Goal: Task Accomplishment & Management: Manage account settings

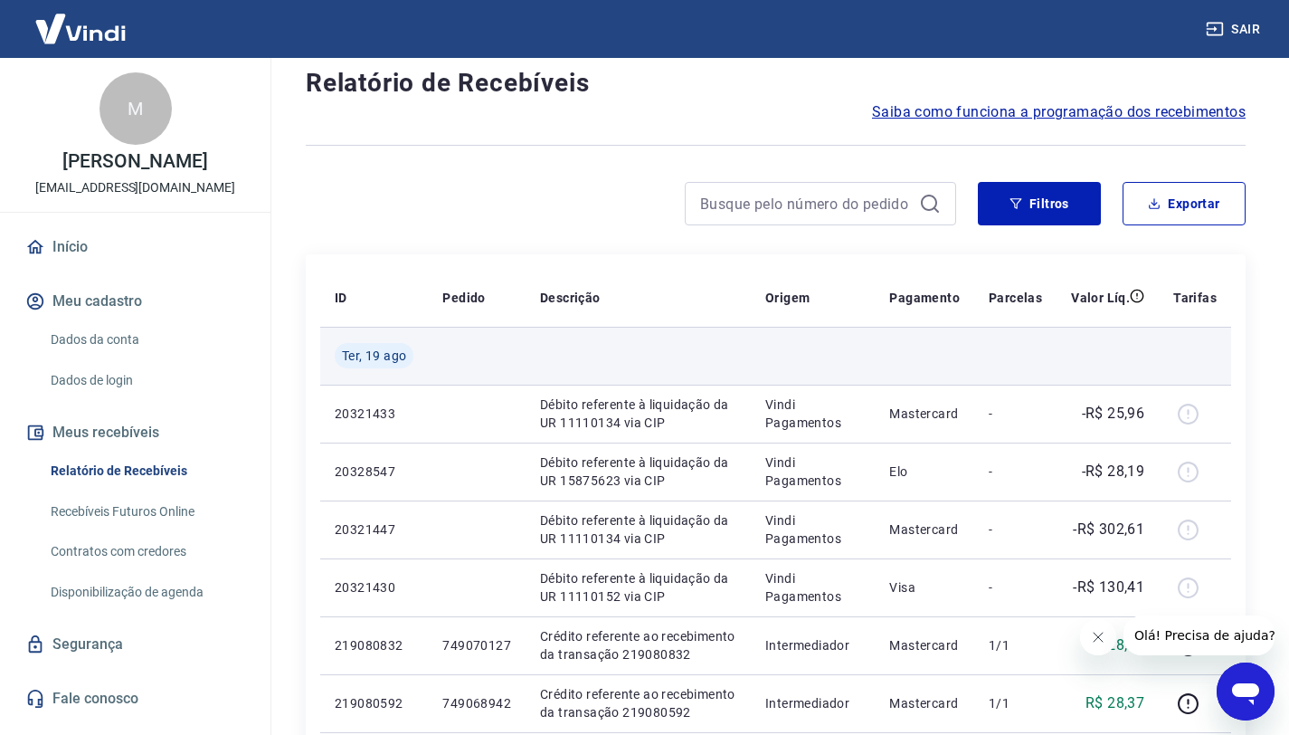
scroll to position [43, 0]
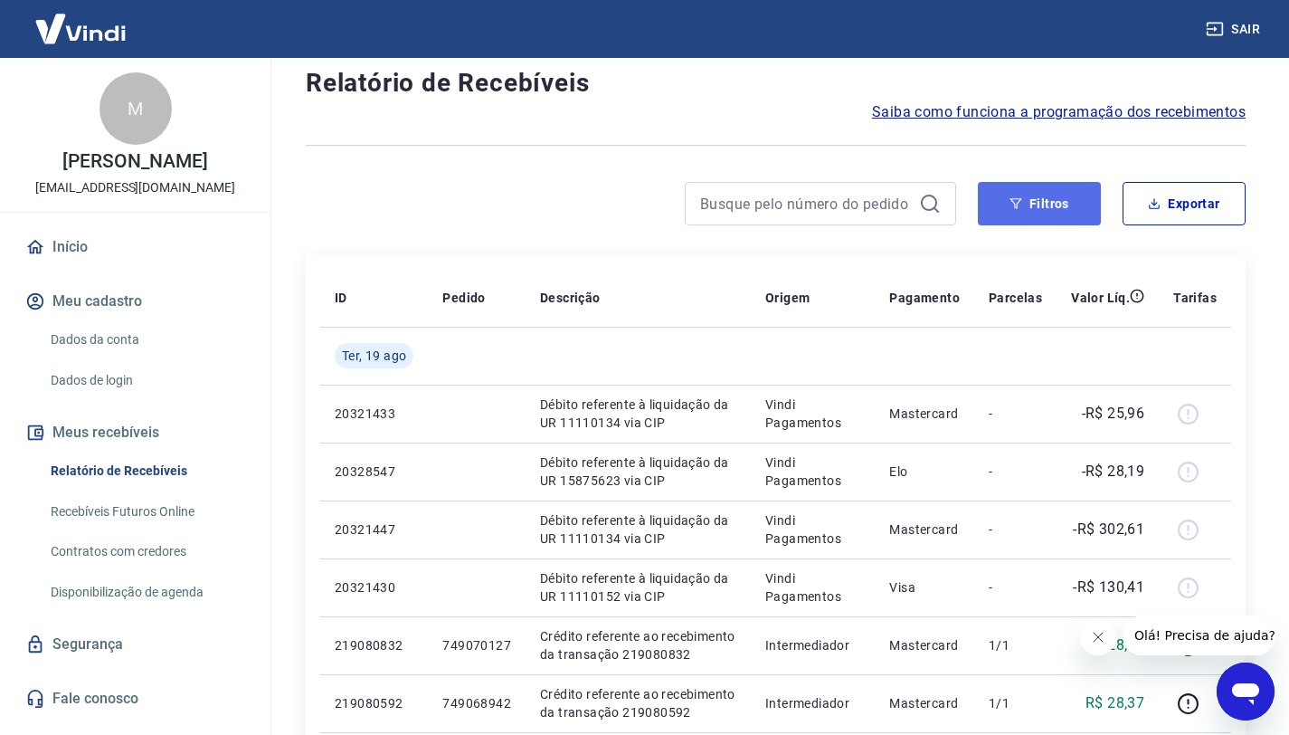
click at [1051, 206] on button "Filtros" at bounding box center [1039, 203] width 123 height 43
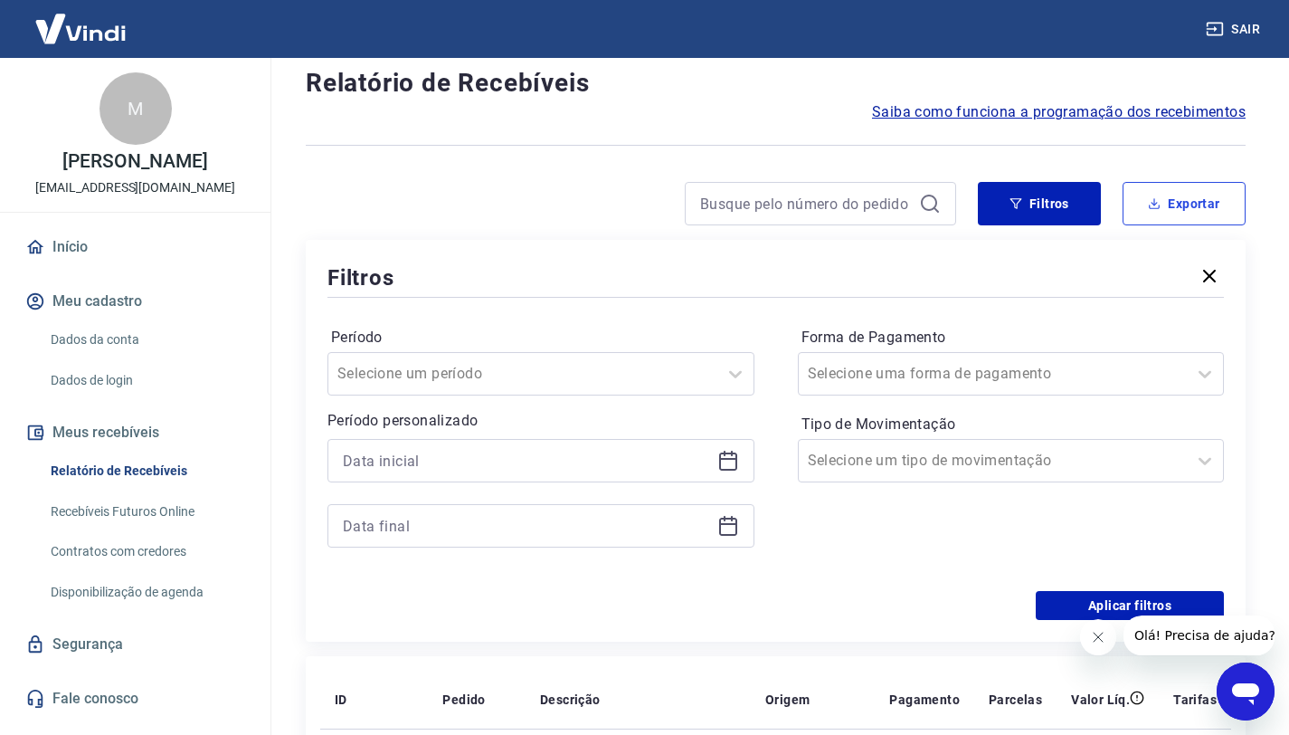
click at [1188, 214] on button "Exportar" at bounding box center [1184, 203] width 123 height 43
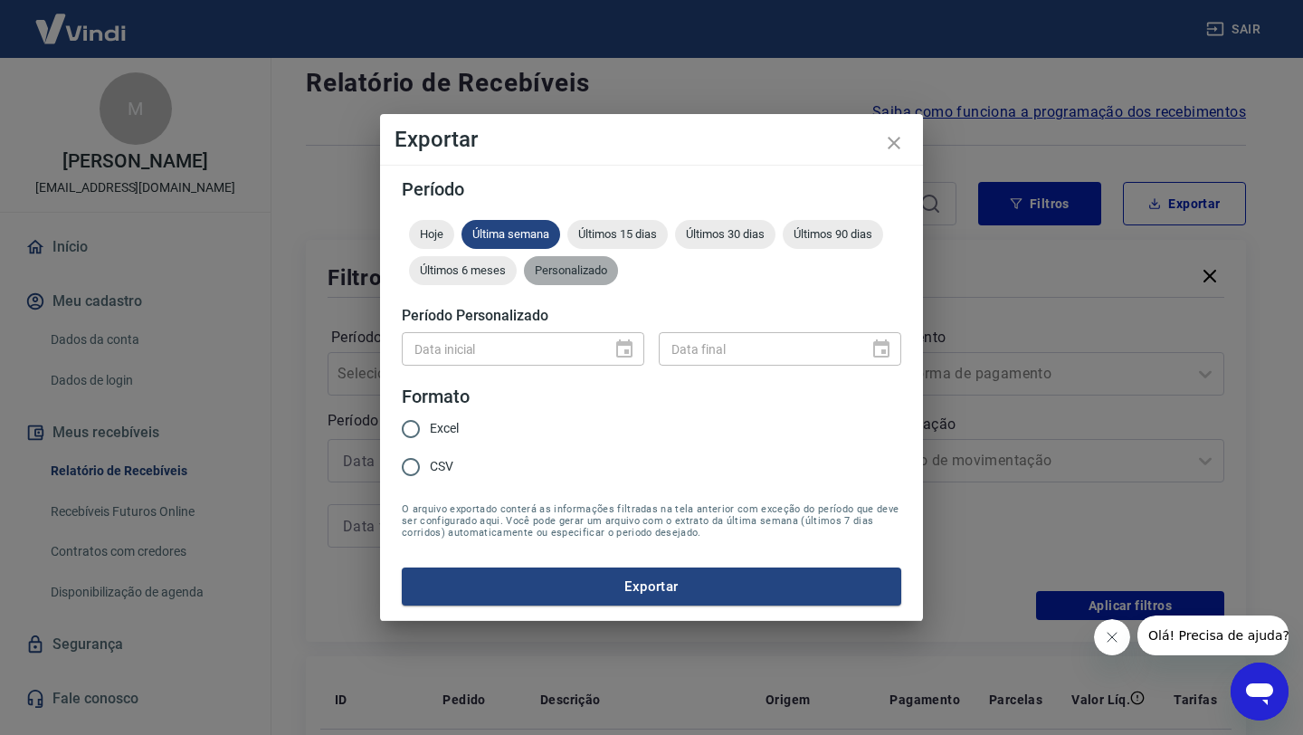
click at [606, 269] on span "Personalizado" at bounding box center [571, 270] width 94 height 14
click at [629, 352] on icon "Choose date" at bounding box center [625, 349] width 22 height 22
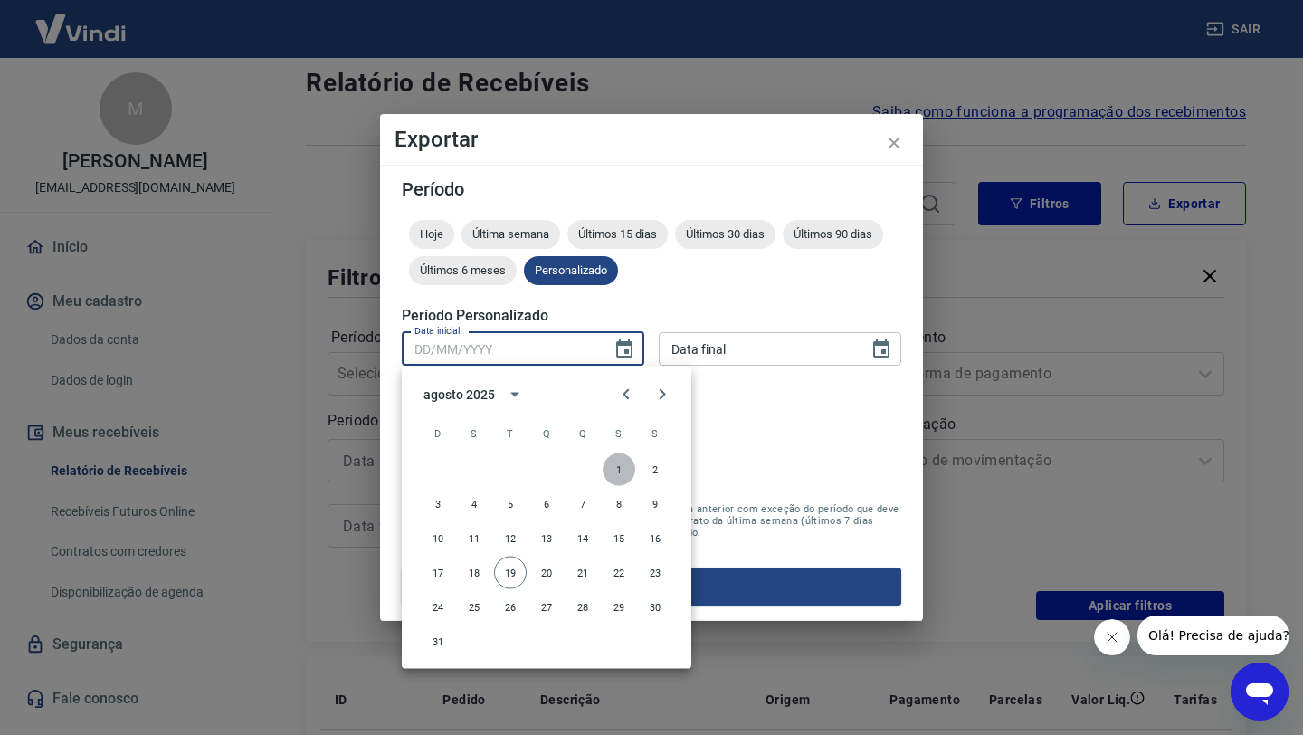
click at [617, 468] on button "1" at bounding box center [619, 469] width 33 height 33
type input "01/08/2025"
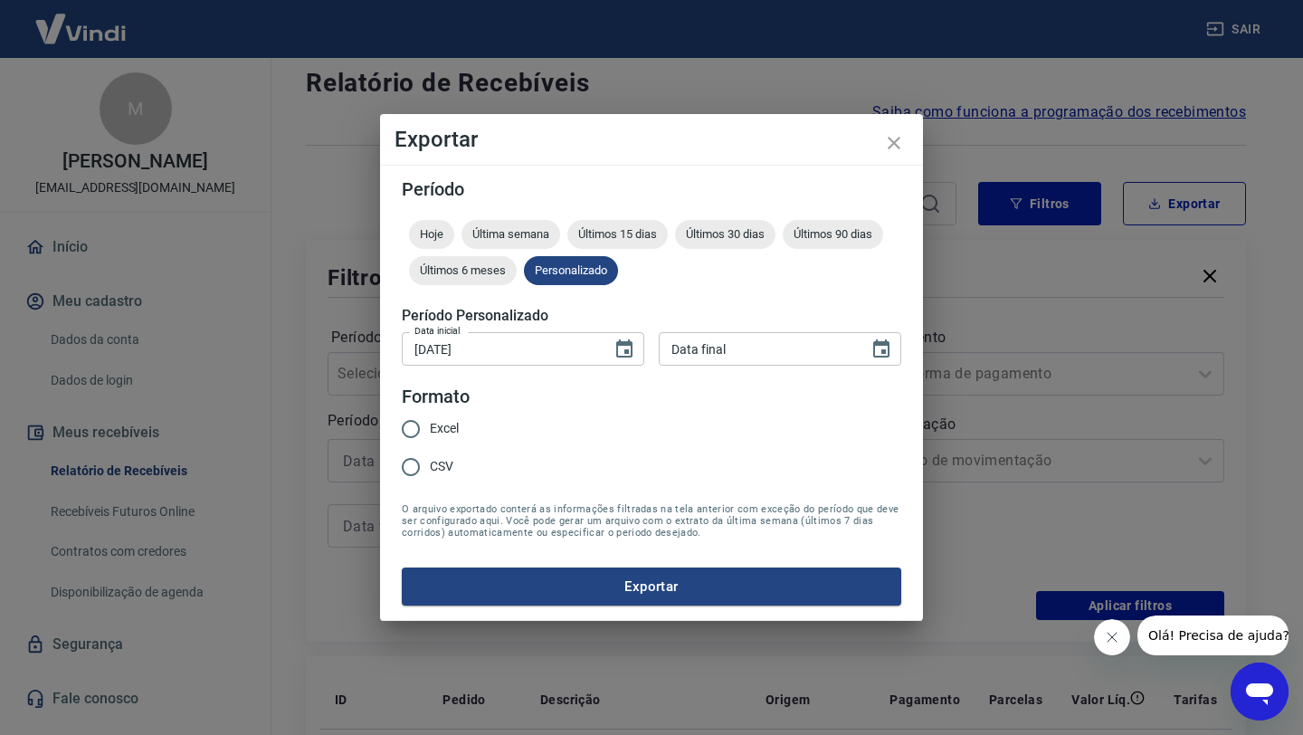
type input "DD/MM/YYYY"
click at [737, 357] on input "DD/MM/YYYY" at bounding box center [757, 348] width 197 height 33
click at [891, 342] on button "Choose date" at bounding box center [881, 349] width 36 height 36
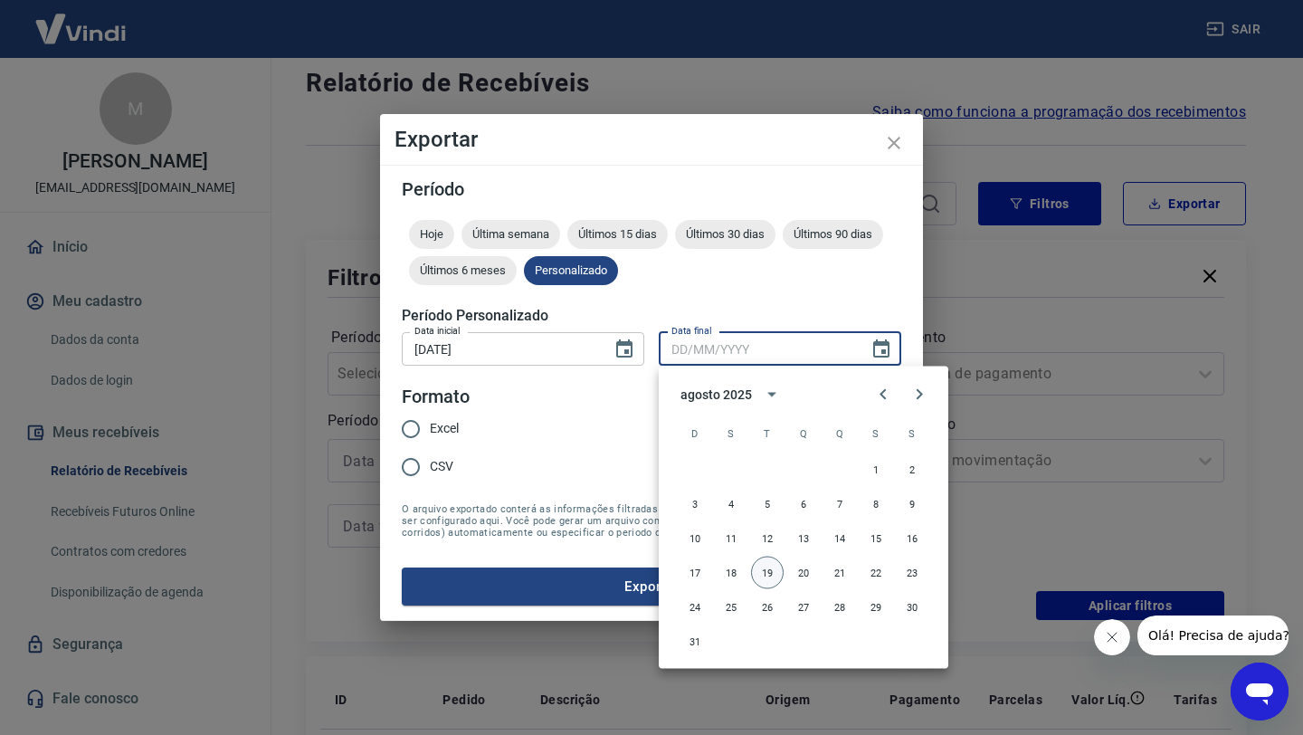
click at [775, 570] on button "19" at bounding box center [767, 572] width 33 height 33
type input "19/08/2025"
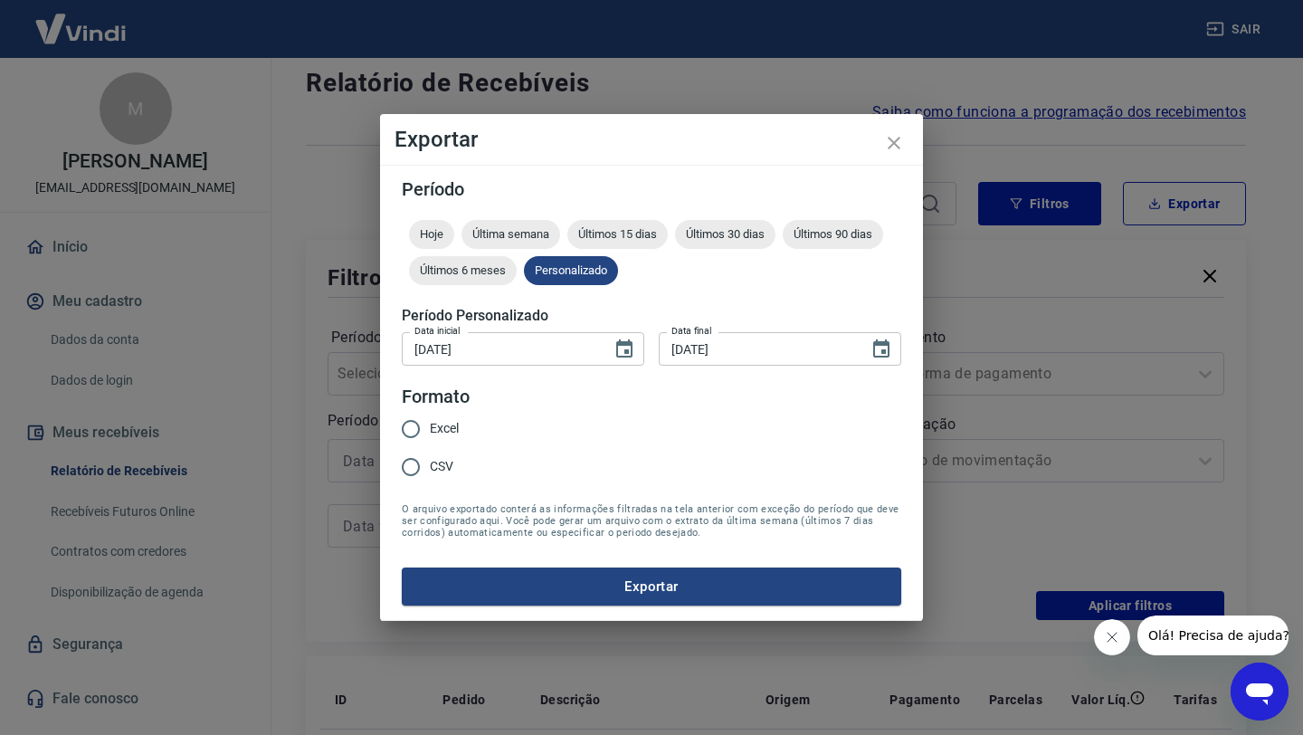
click at [411, 435] on input "Excel" at bounding box center [411, 429] width 38 height 38
radio input "true"
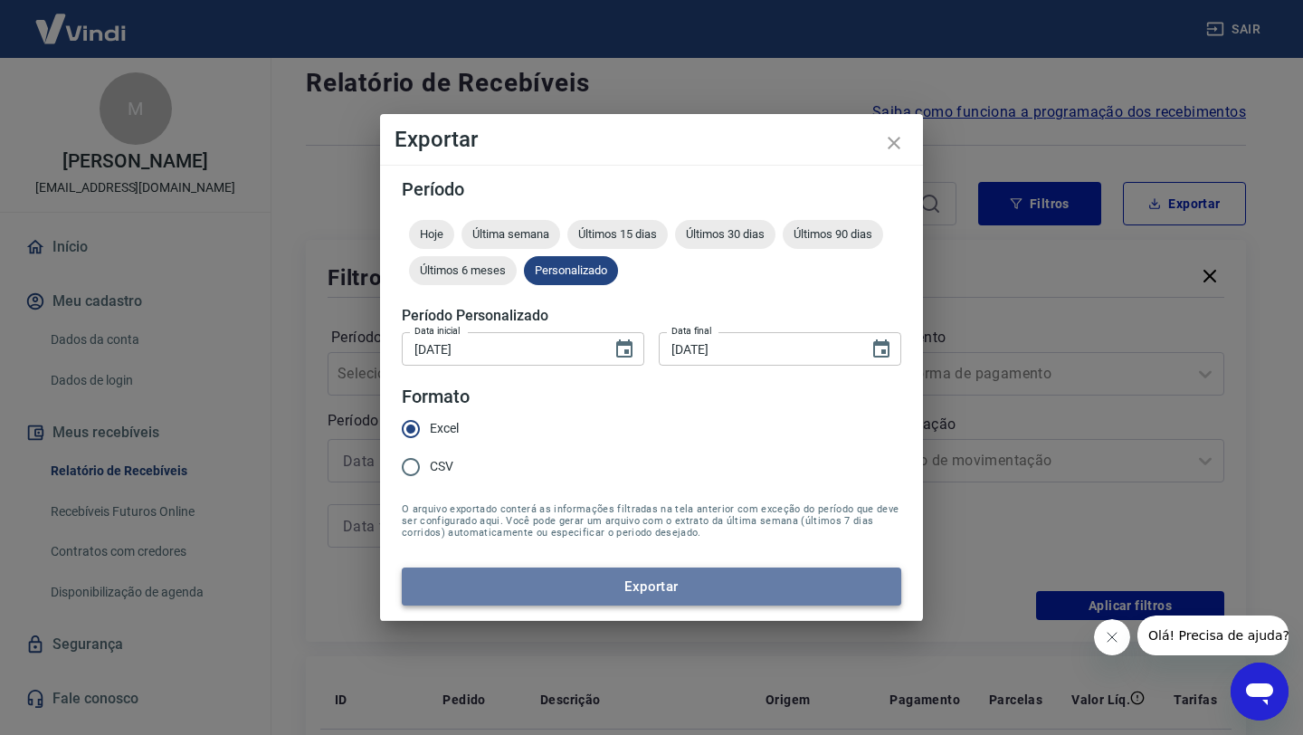
click at [534, 584] on button "Exportar" at bounding box center [651, 586] width 499 height 38
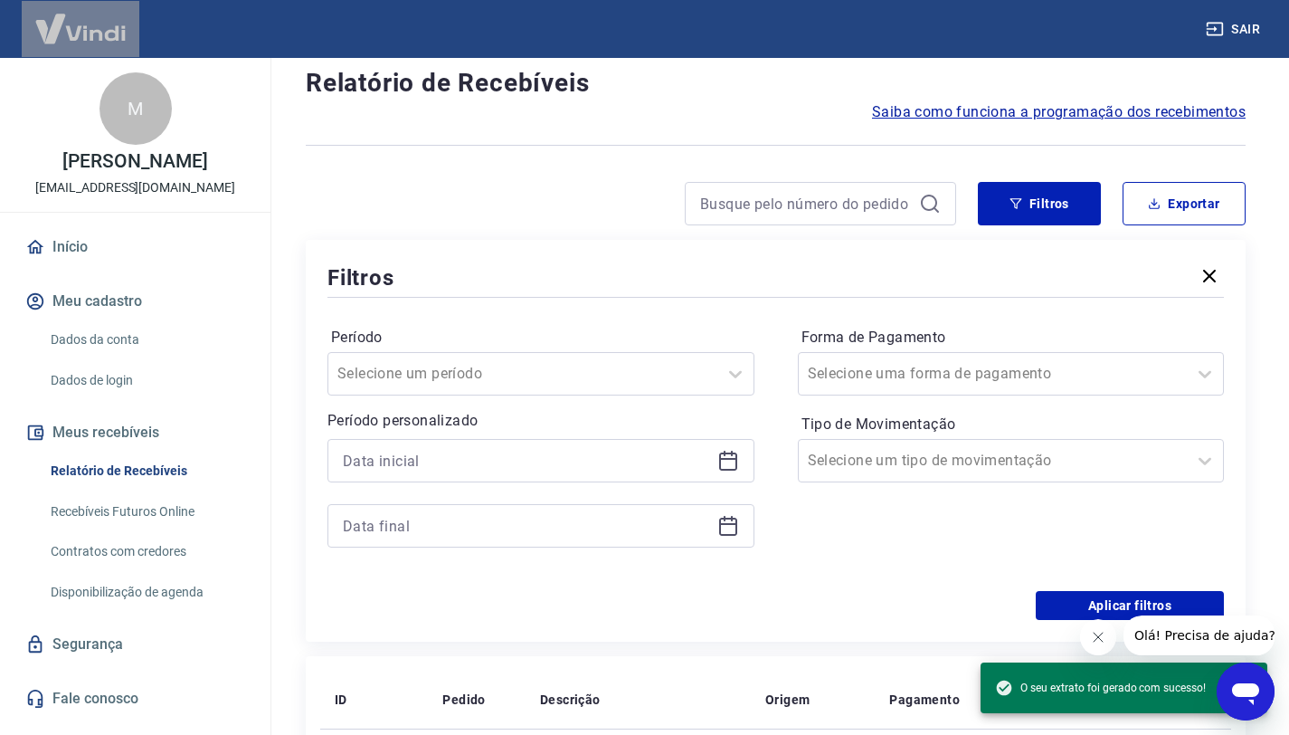
click at [1059, 24] on div "Sair" at bounding box center [644, 29] width 1289 height 58
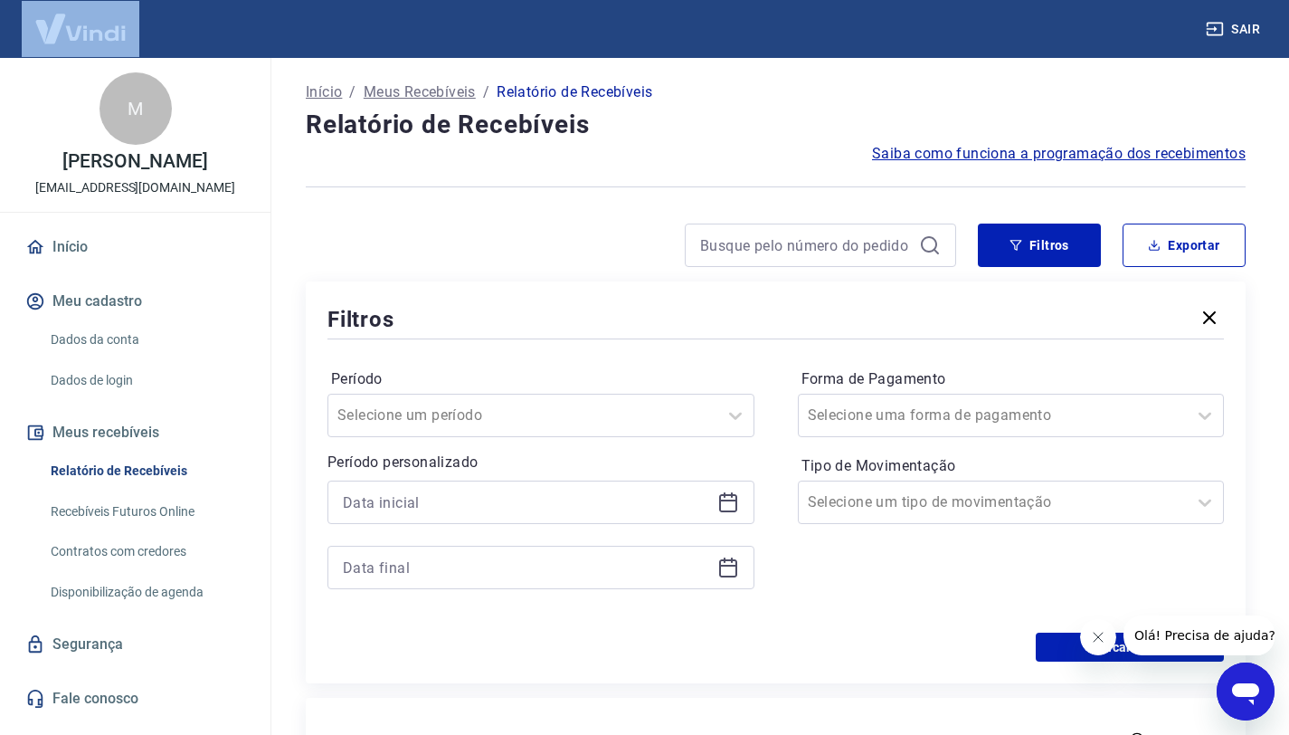
scroll to position [0, 0]
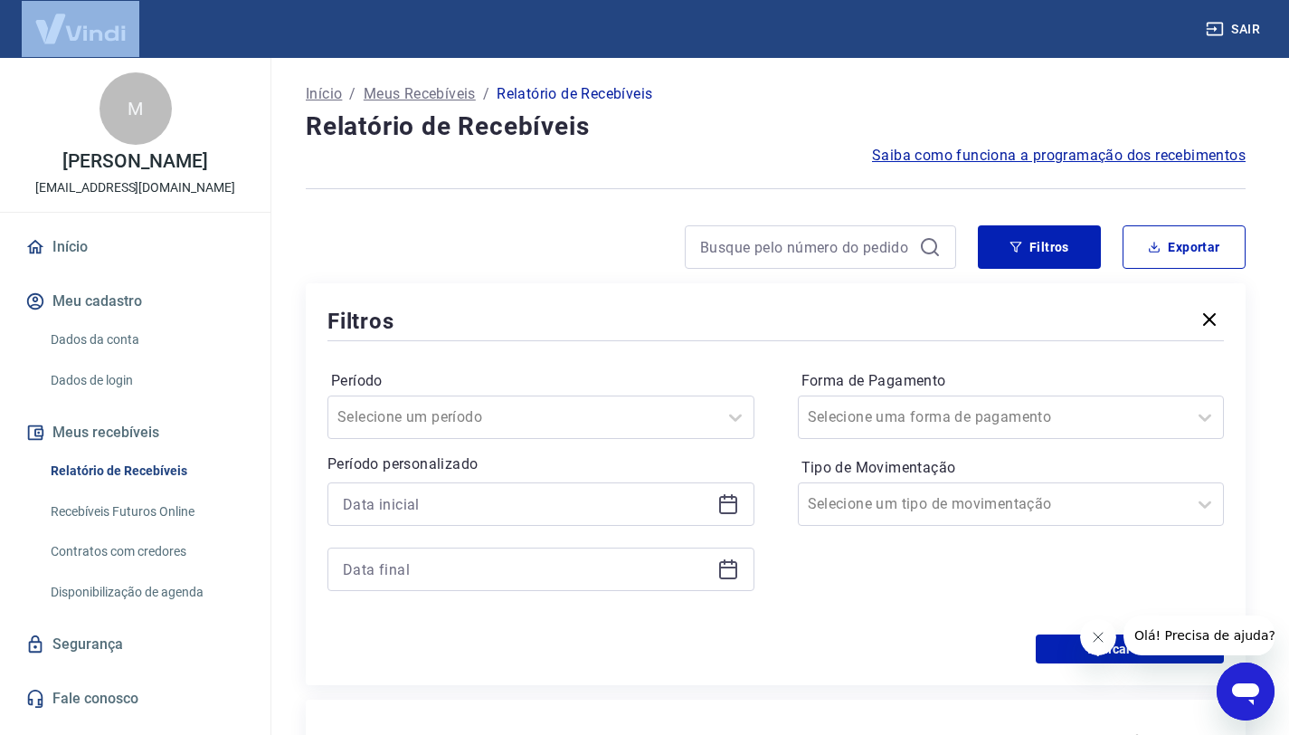
click at [84, 256] on link "Início" at bounding box center [135, 247] width 227 height 40
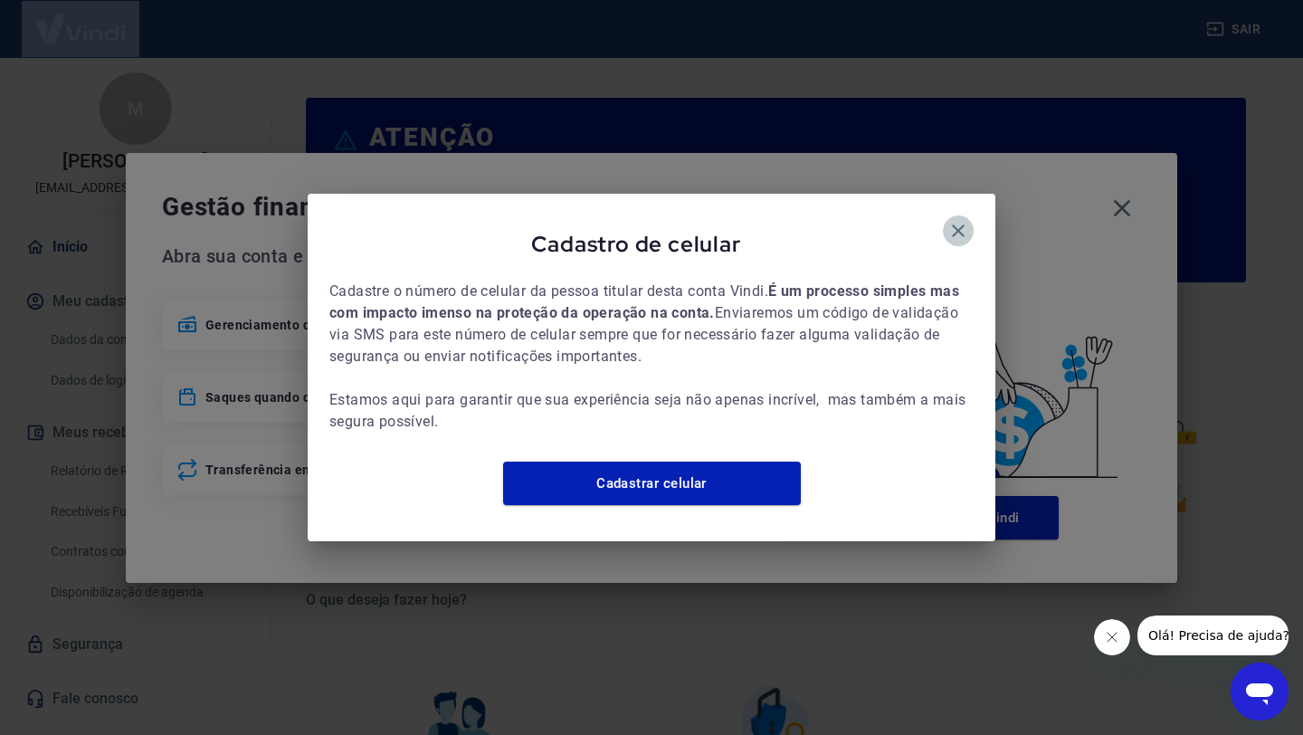
click at [951, 220] on icon "button" at bounding box center [958, 231] width 22 height 22
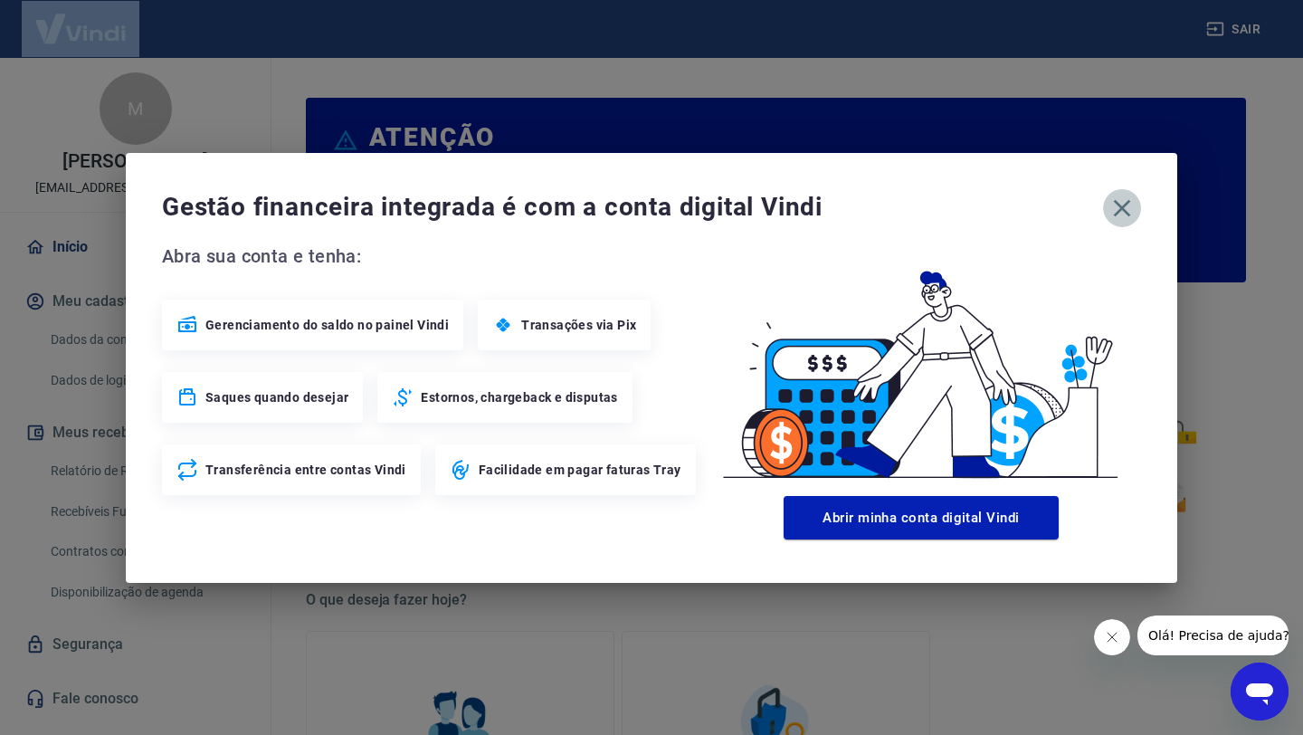
click at [1123, 207] on icon "button" at bounding box center [1122, 207] width 17 height 17
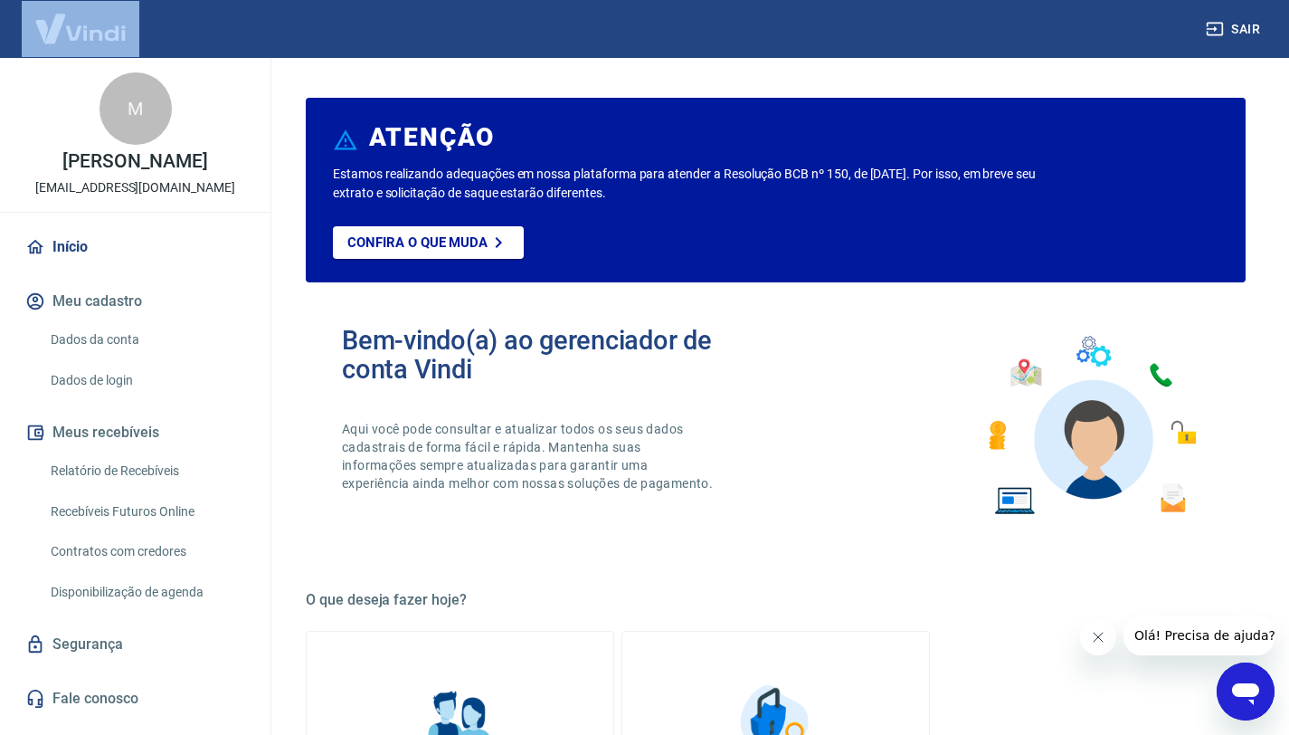
scroll to position [4, 0]
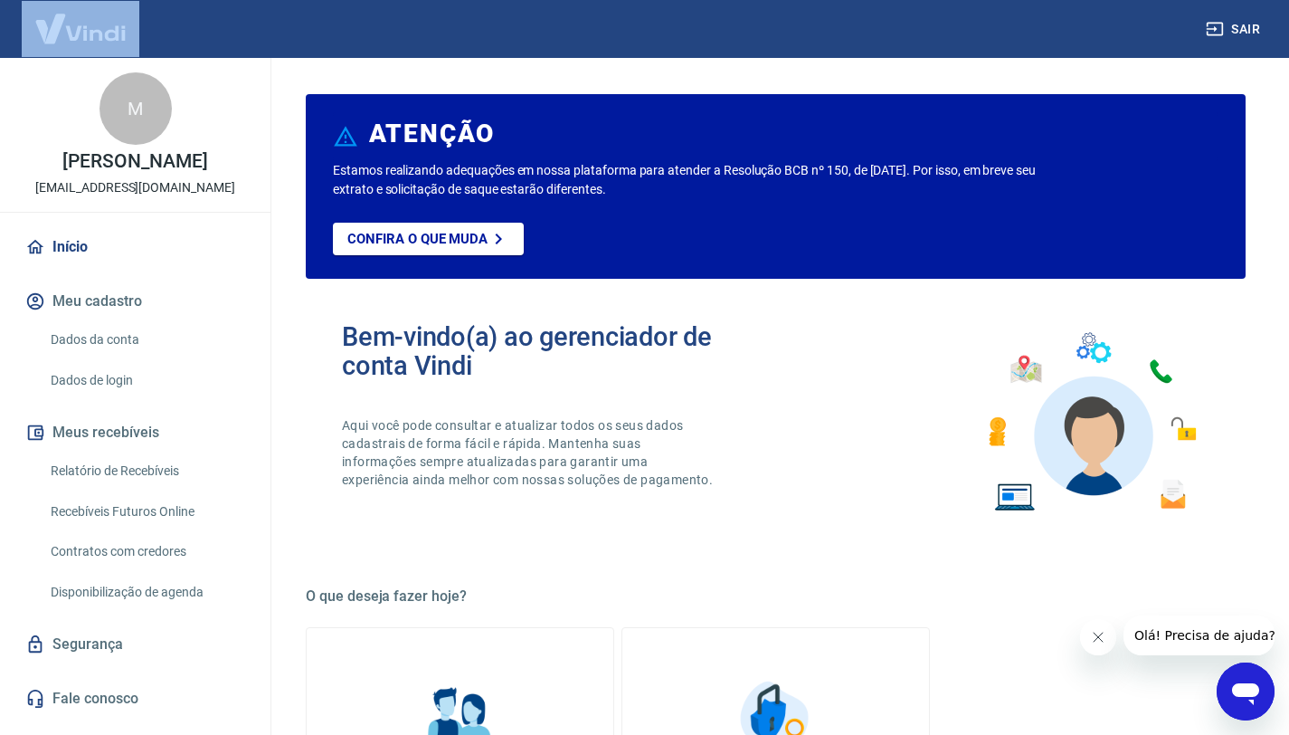
click at [59, 252] on link "Início" at bounding box center [135, 247] width 227 height 40
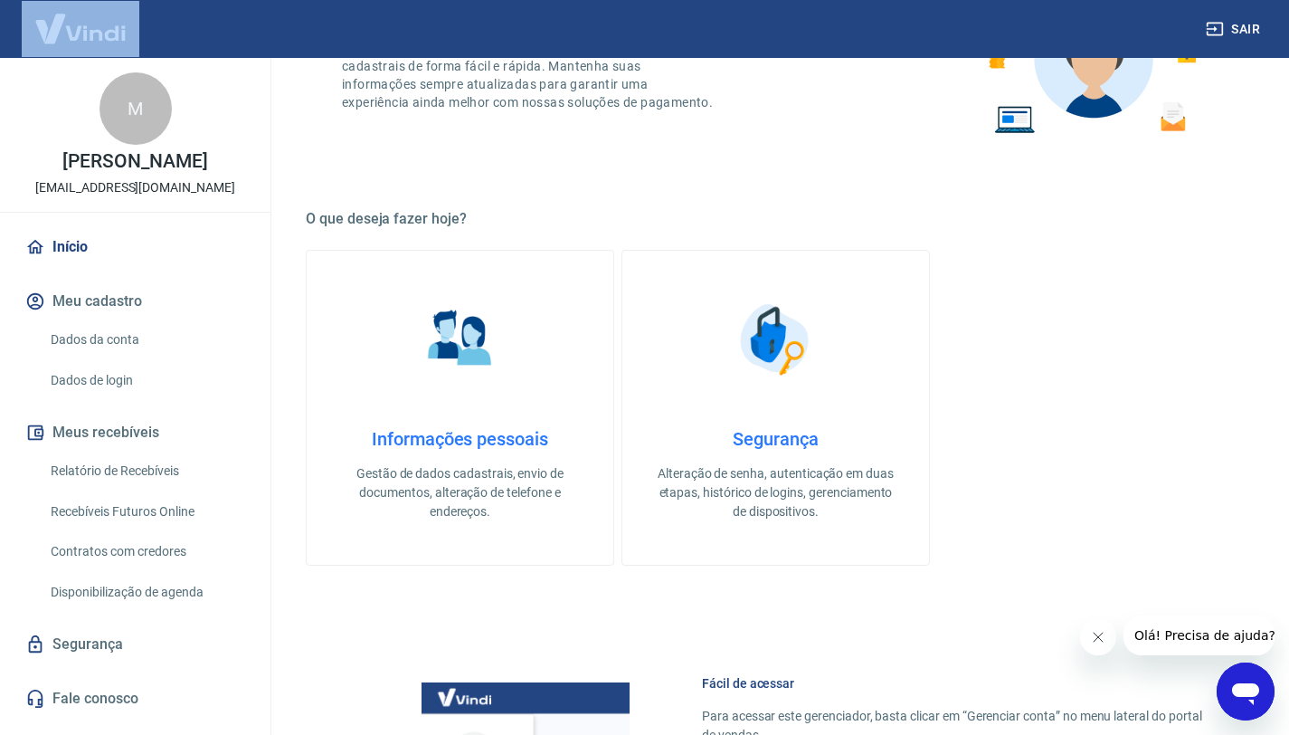
scroll to position [394, 0]
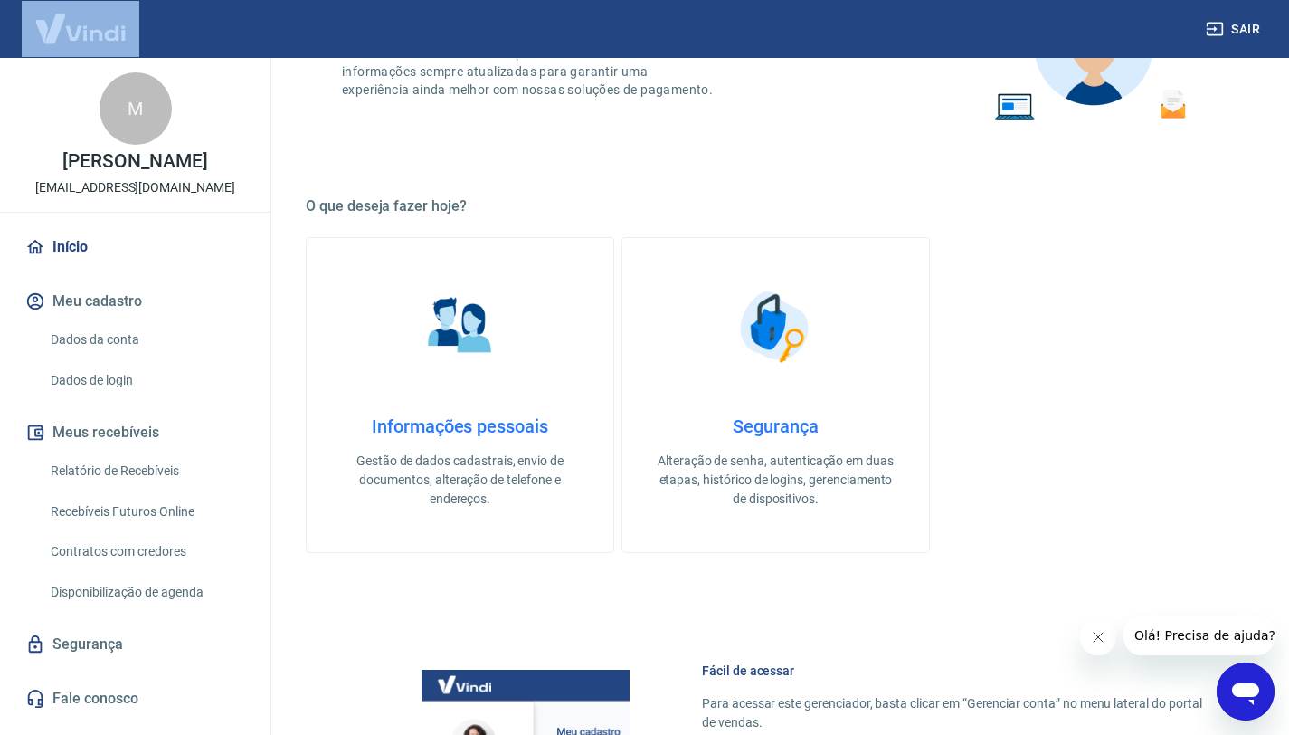
click at [87, 309] on button "Meu cadastro" at bounding box center [135, 301] width 227 height 40
click at [91, 337] on link "Dados da conta" at bounding box center [145, 339] width 205 height 37
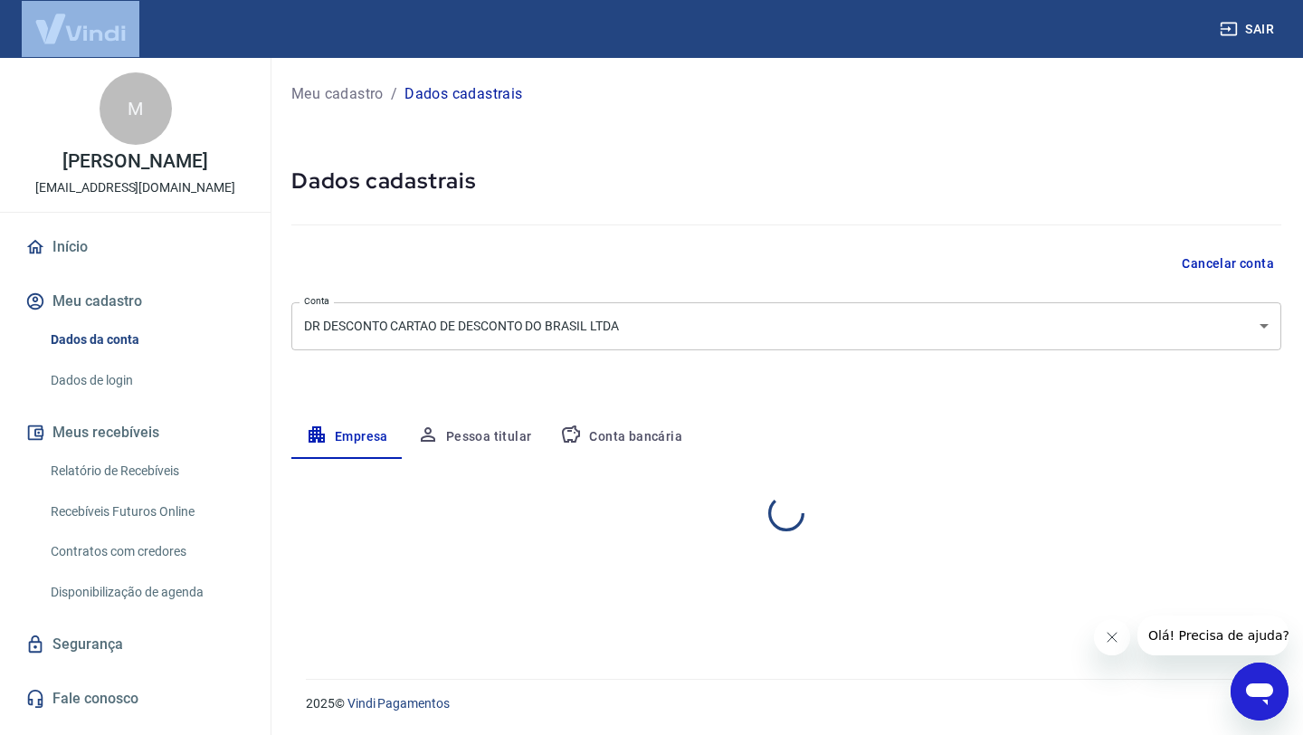
select select "CE"
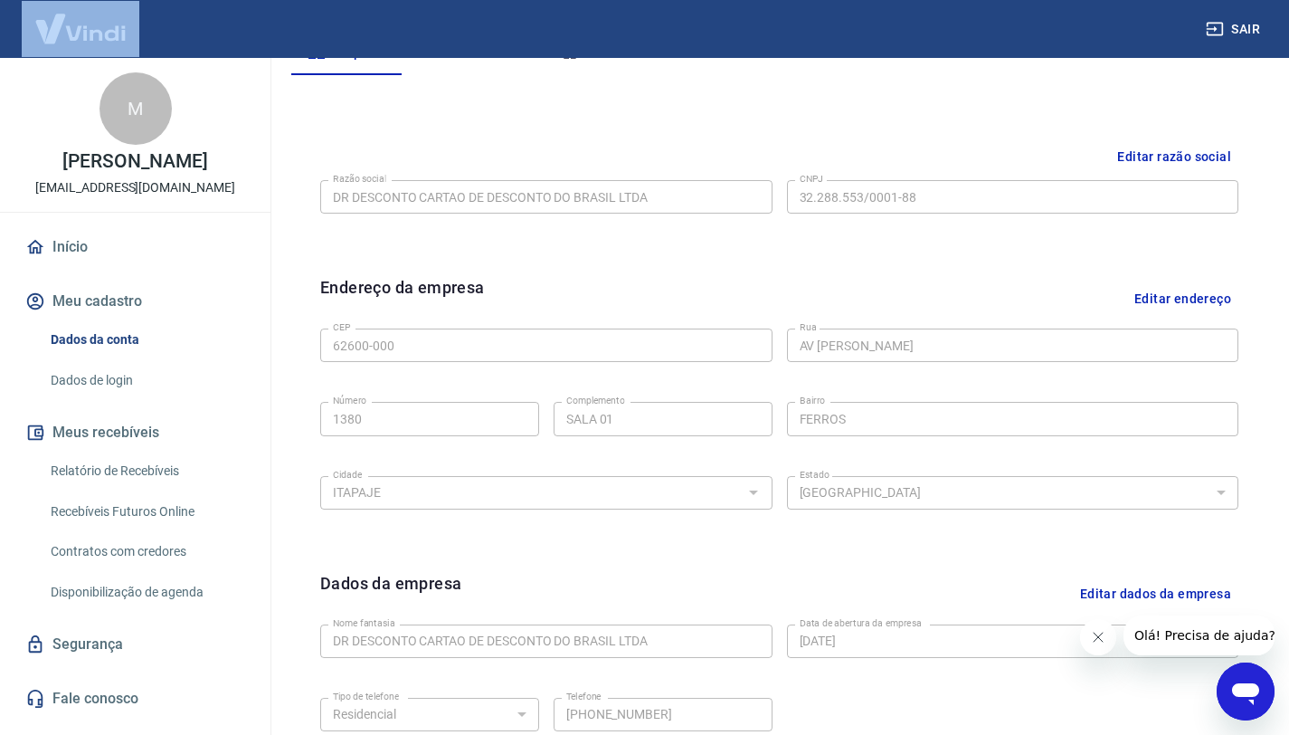
scroll to position [570, 0]
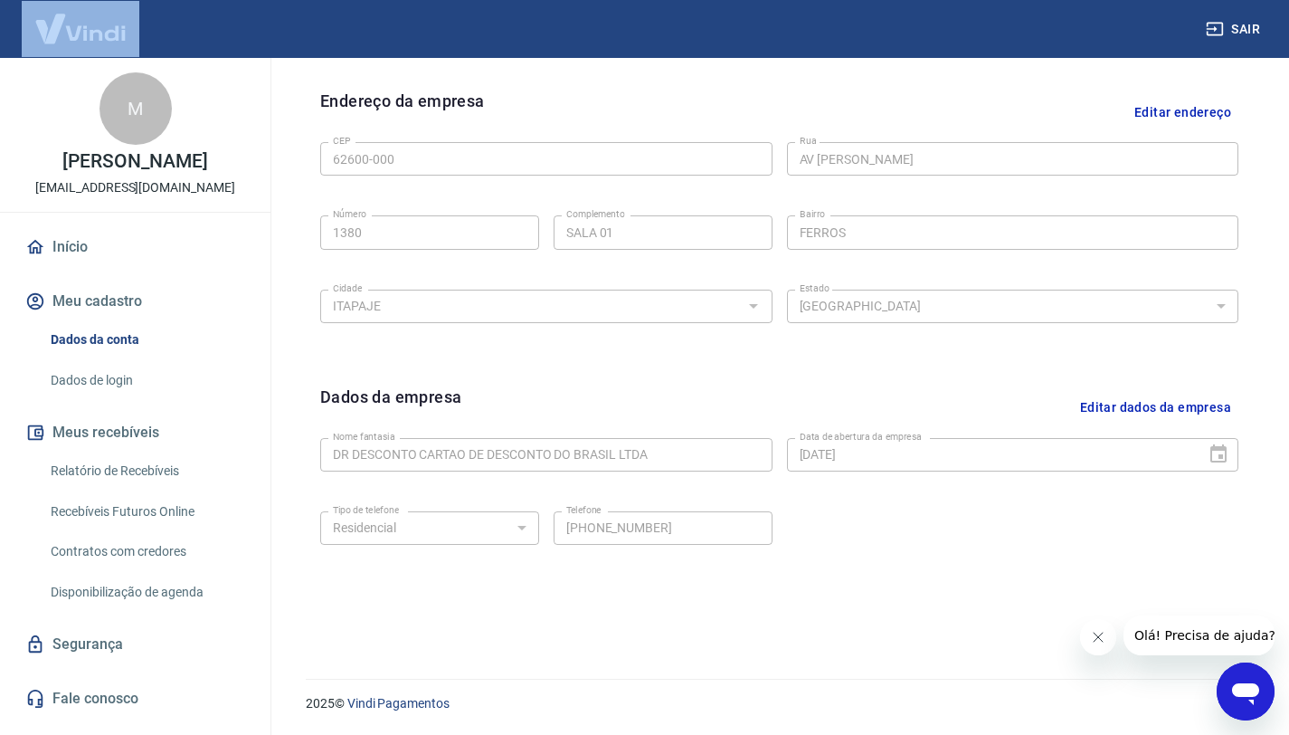
click at [109, 36] on img at bounding box center [81, 28] width 118 height 55
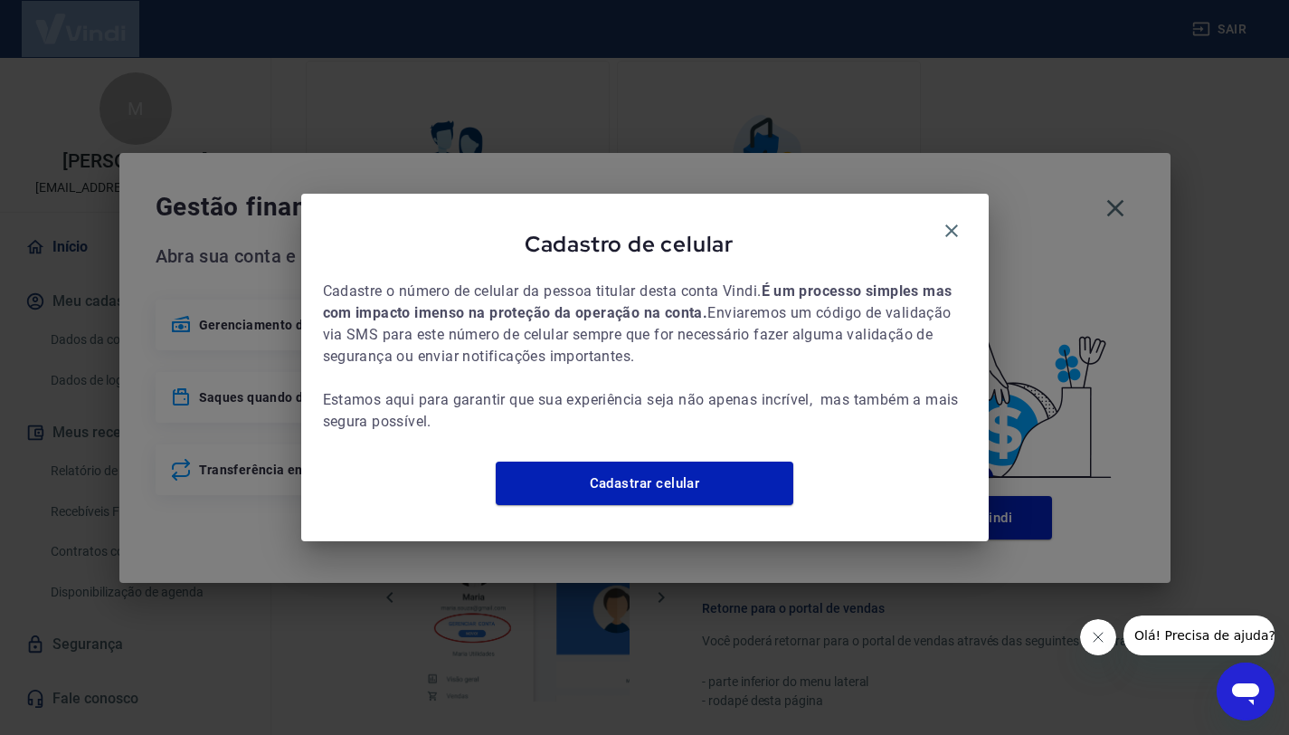
scroll to position [899, 0]
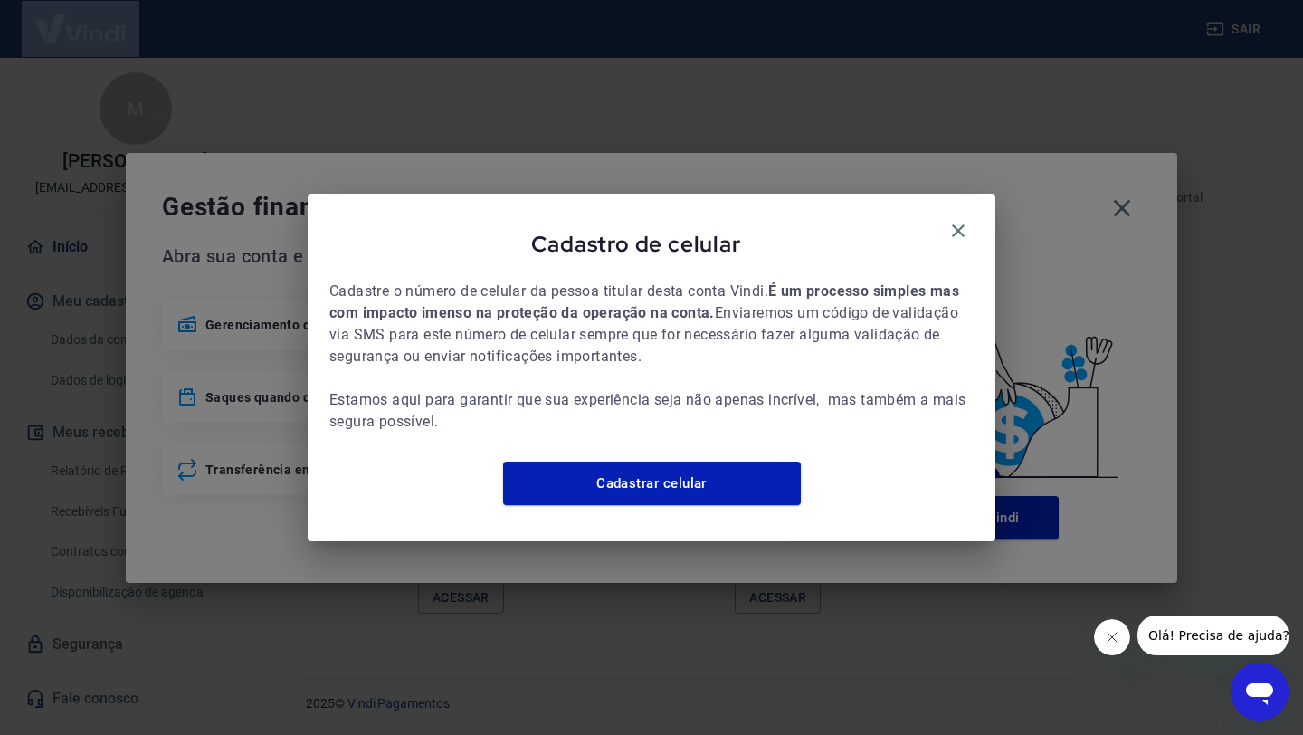
click at [110, 36] on div "Cadastro de celular Cadastre o número de celular da pessoa titular desta conta …" at bounding box center [651, 367] width 1303 height 735
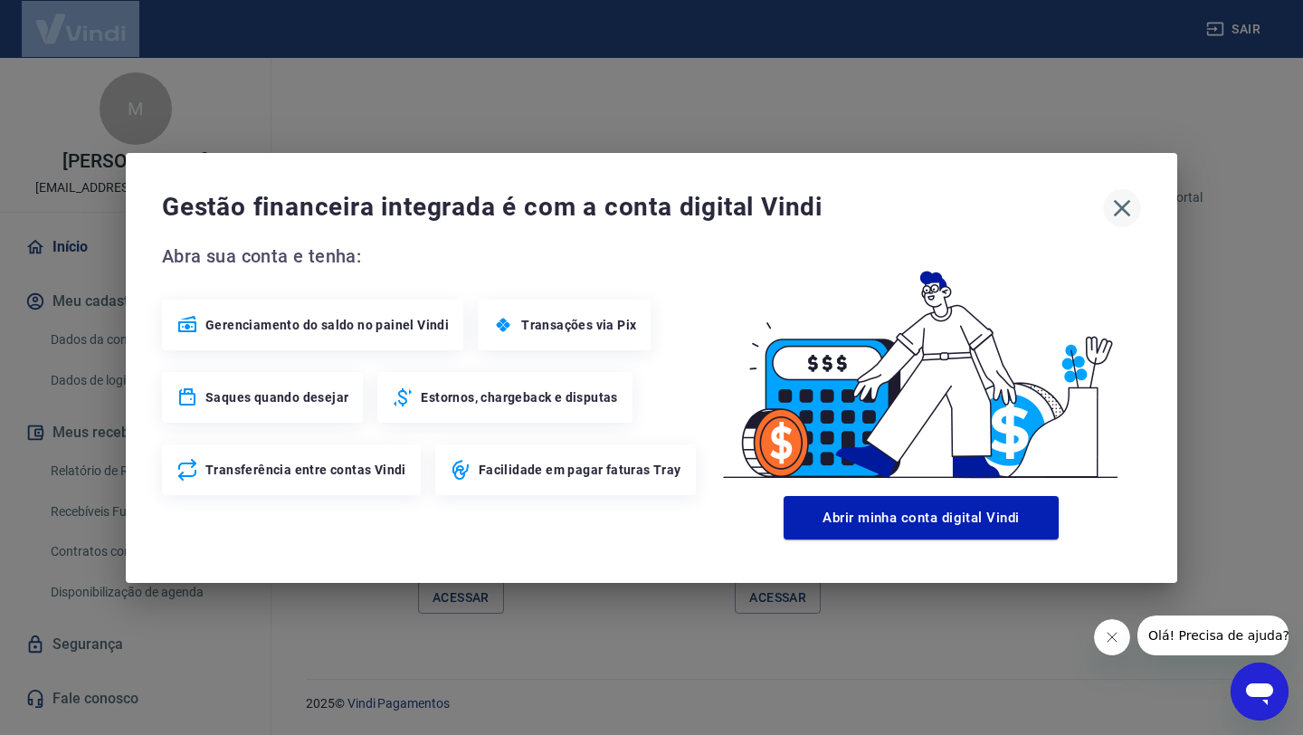
click at [1110, 215] on icon "button" at bounding box center [1122, 208] width 29 height 29
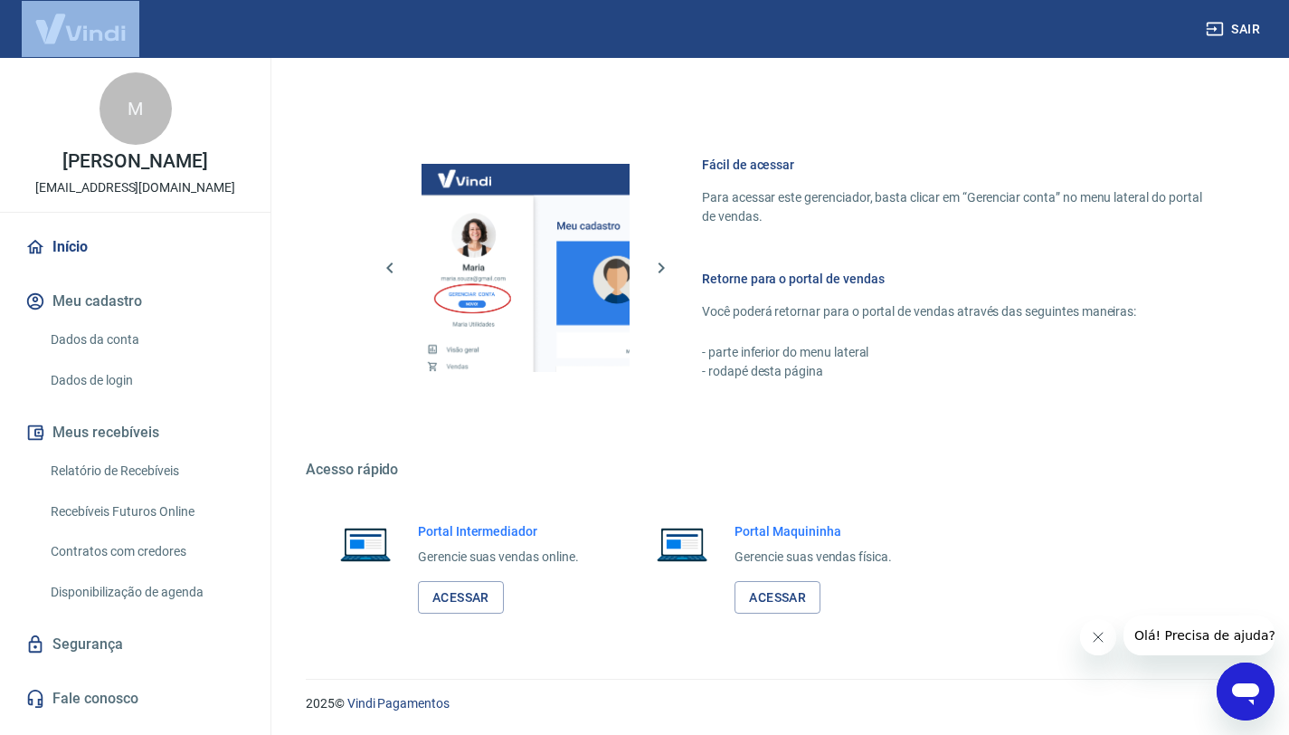
click at [108, 41] on img at bounding box center [81, 28] width 118 height 55
click at [1091, 638] on icon "Fechar mensagem da empresa" at bounding box center [1098, 637] width 14 height 14
click at [123, 477] on link "Relatório de Recebíveis" at bounding box center [145, 470] width 205 height 37
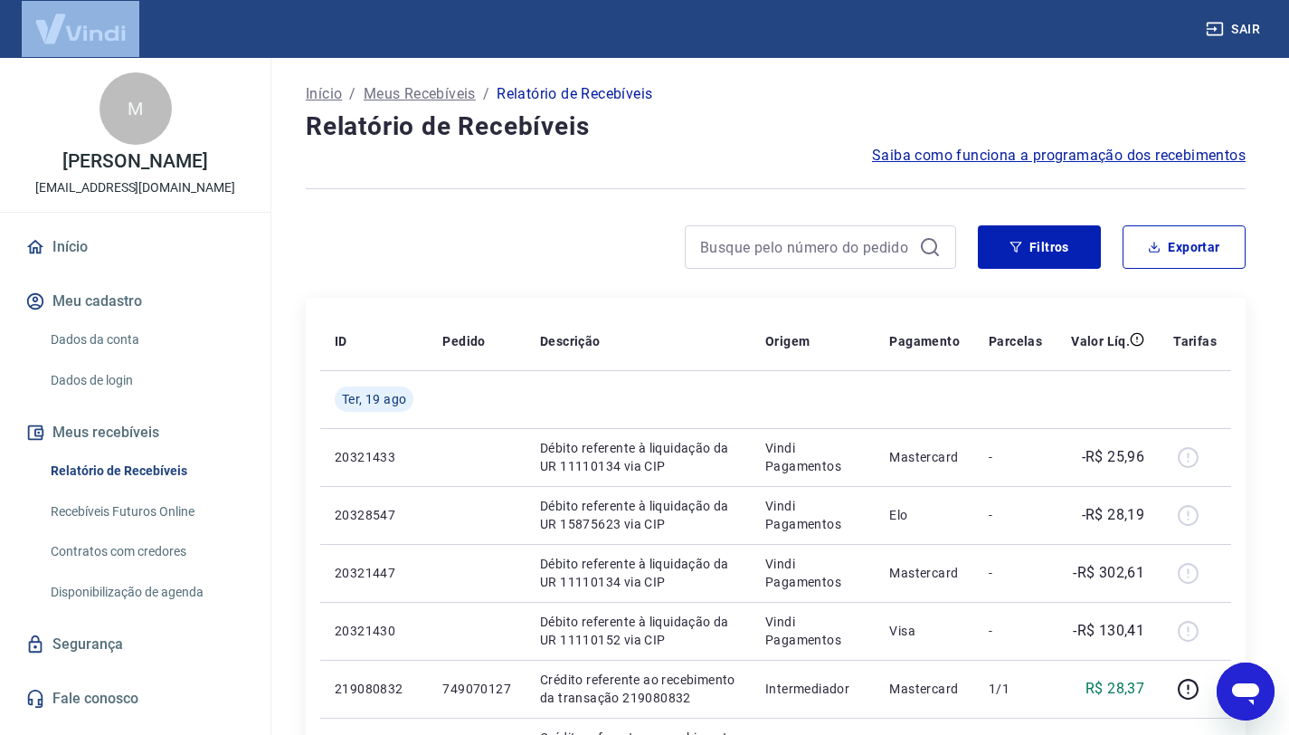
click at [77, 245] on link "Início" at bounding box center [135, 247] width 227 height 40
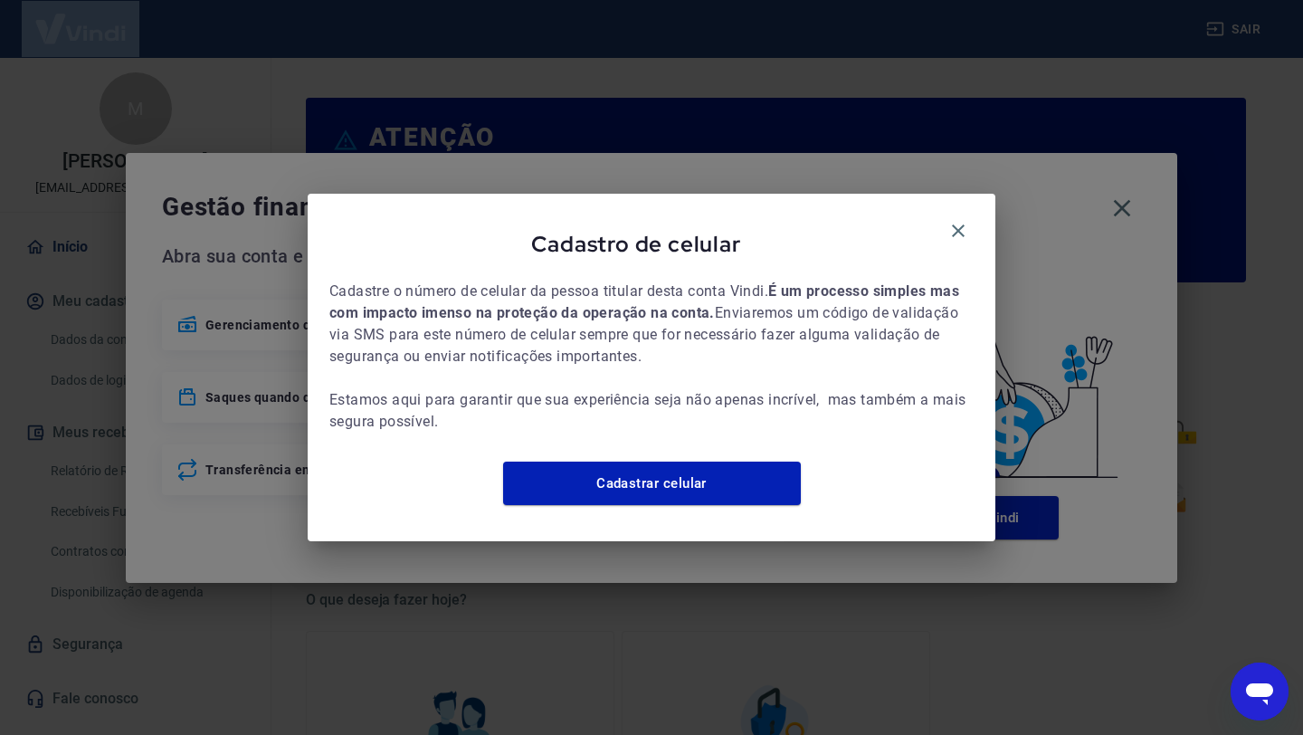
click at [77, 245] on div "Cadastro de celular Cadastre o número de celular da pessoa titular desta conta …" at bounding box center [651, 367] width 1303 height 735
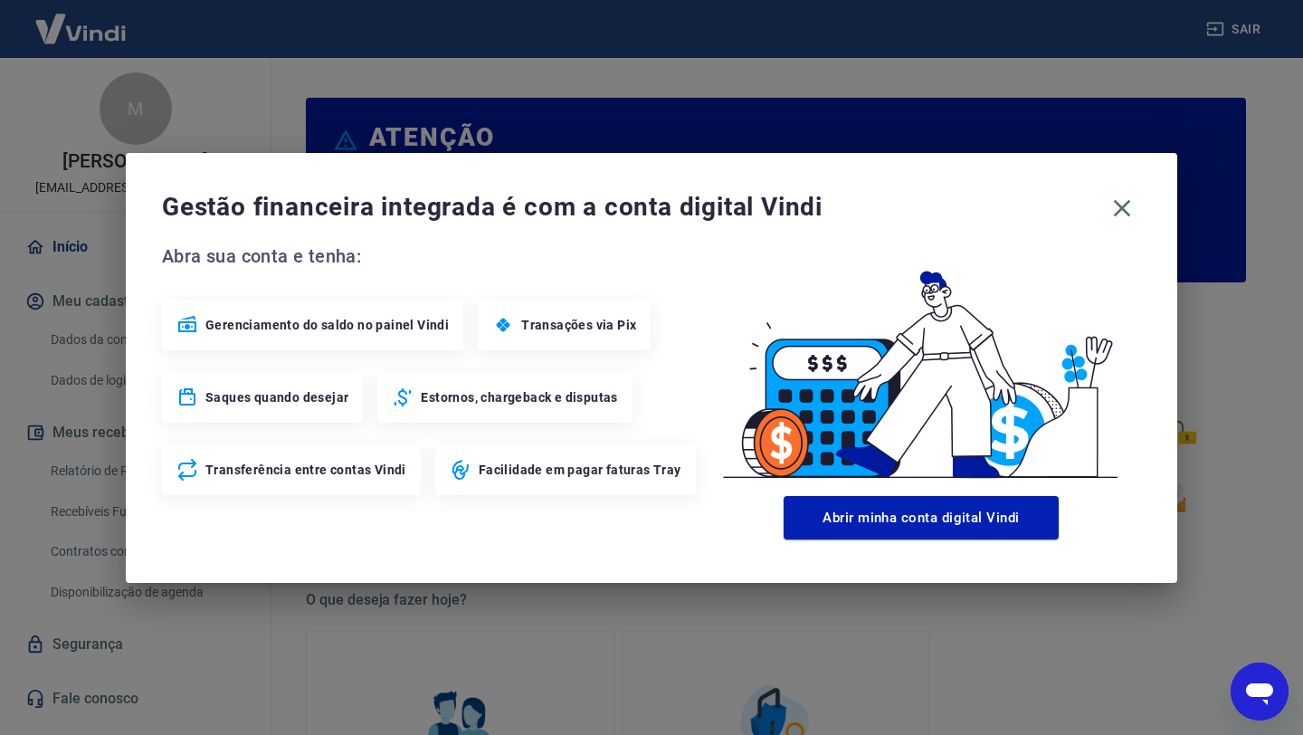
click at [45, 245] on div "Gestão financeira integrada é com a conta digital Vindi Abra sua conta e tenha:…" at bounding box center [651, 367] width 1303 height 735
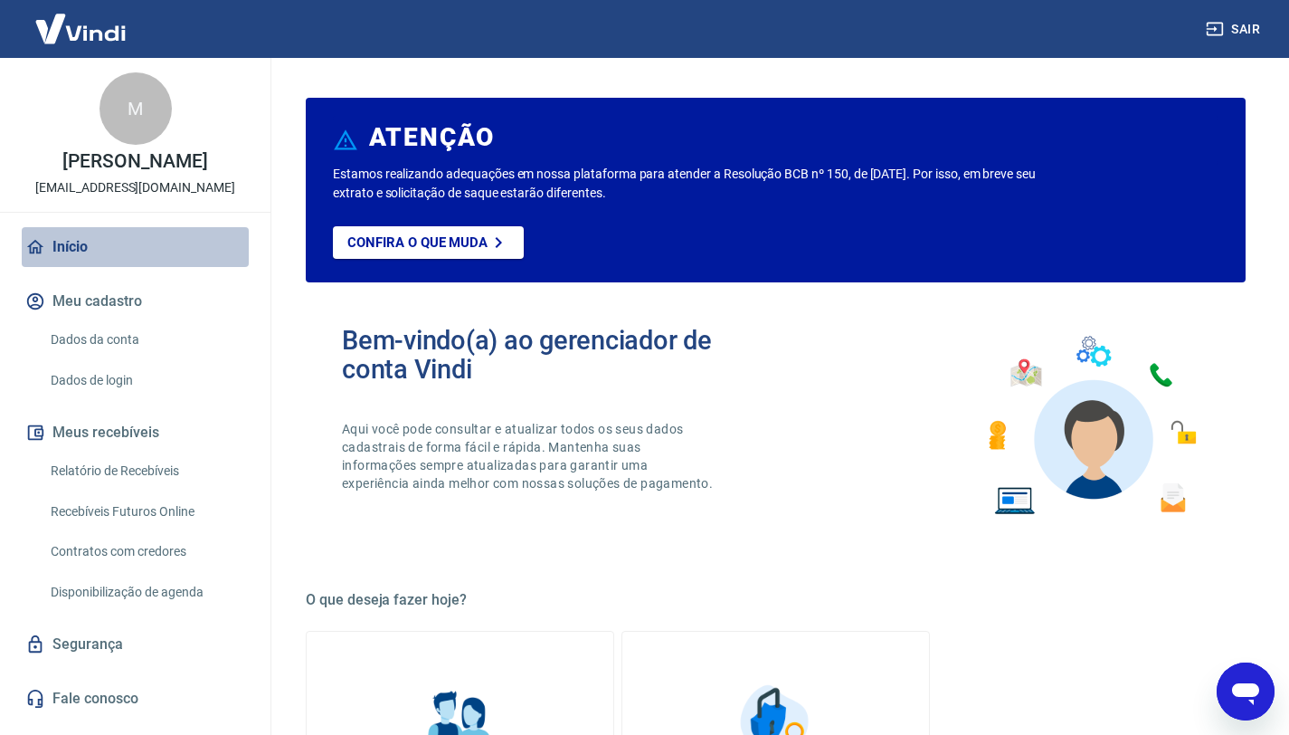
click at [45, 245] on link "Início" at bounding box center [135, 247] width 227 height 40
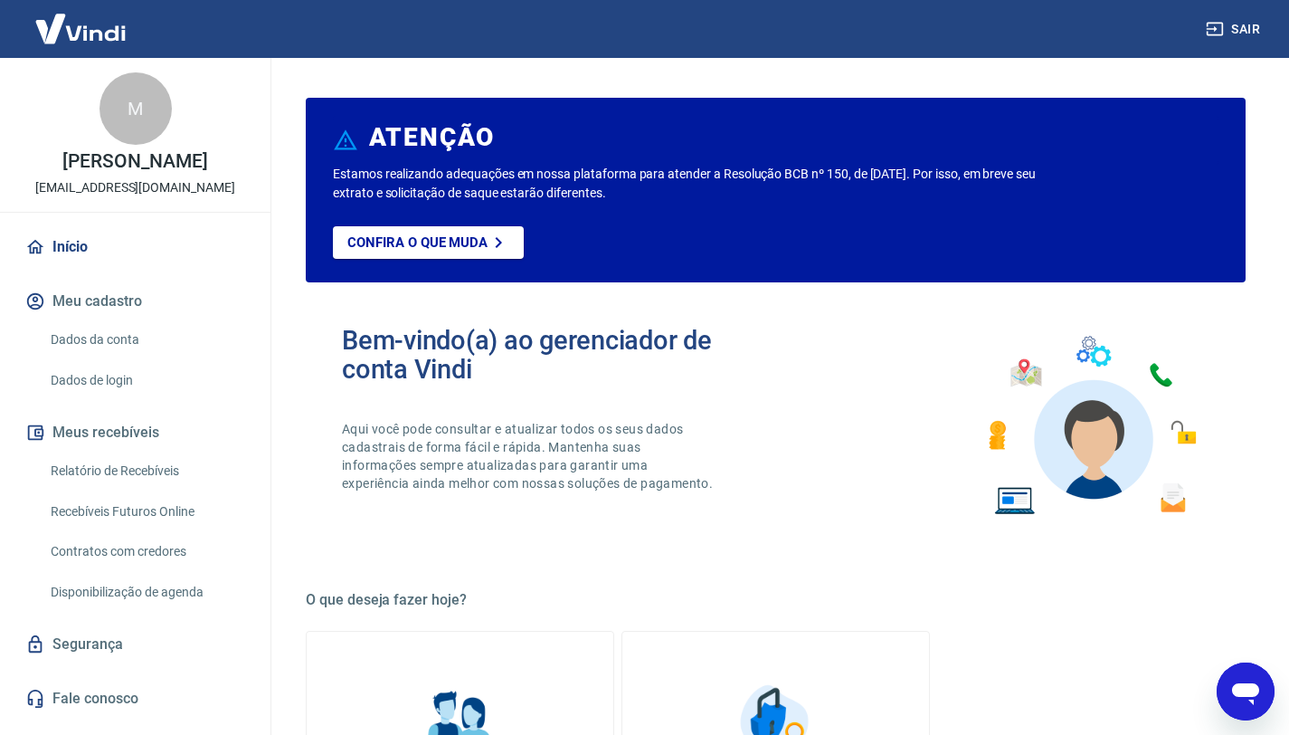
click at [47, 245] on link "Início" at bounding box center [135, 247] width 227 height 40
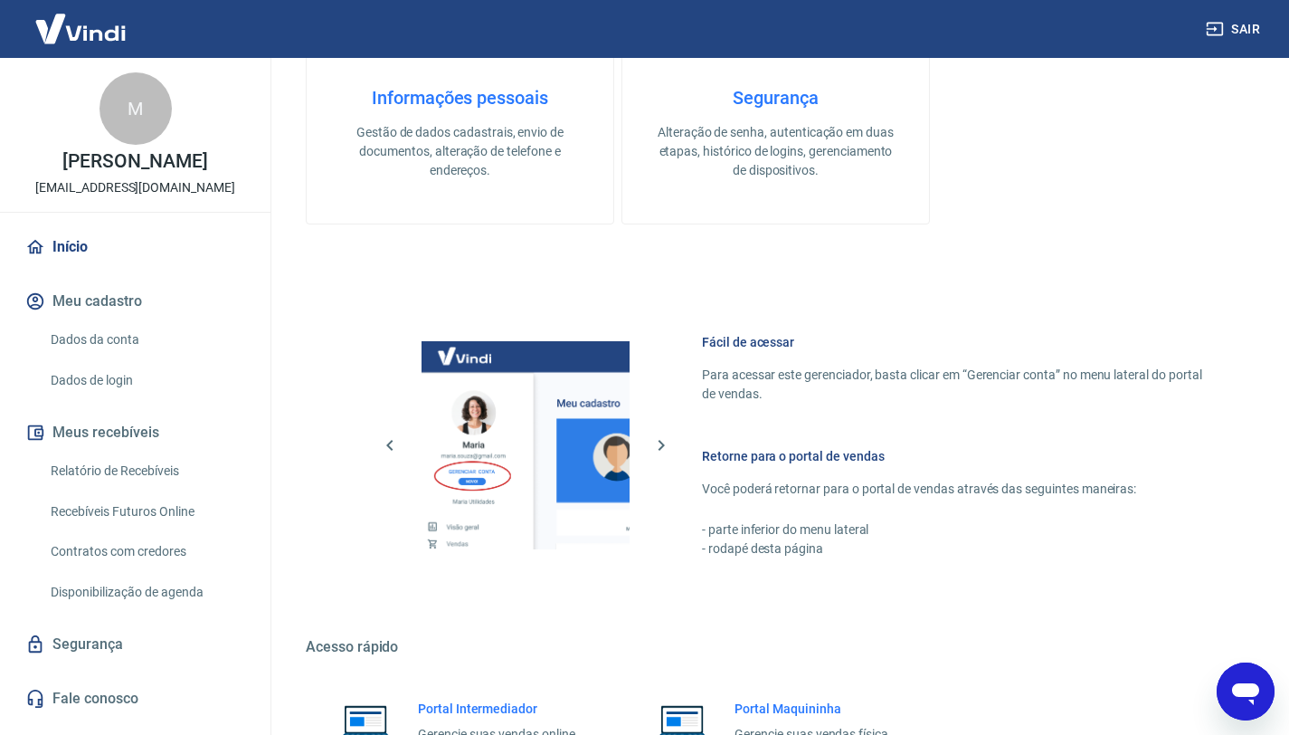
scroll to position [899, 0]
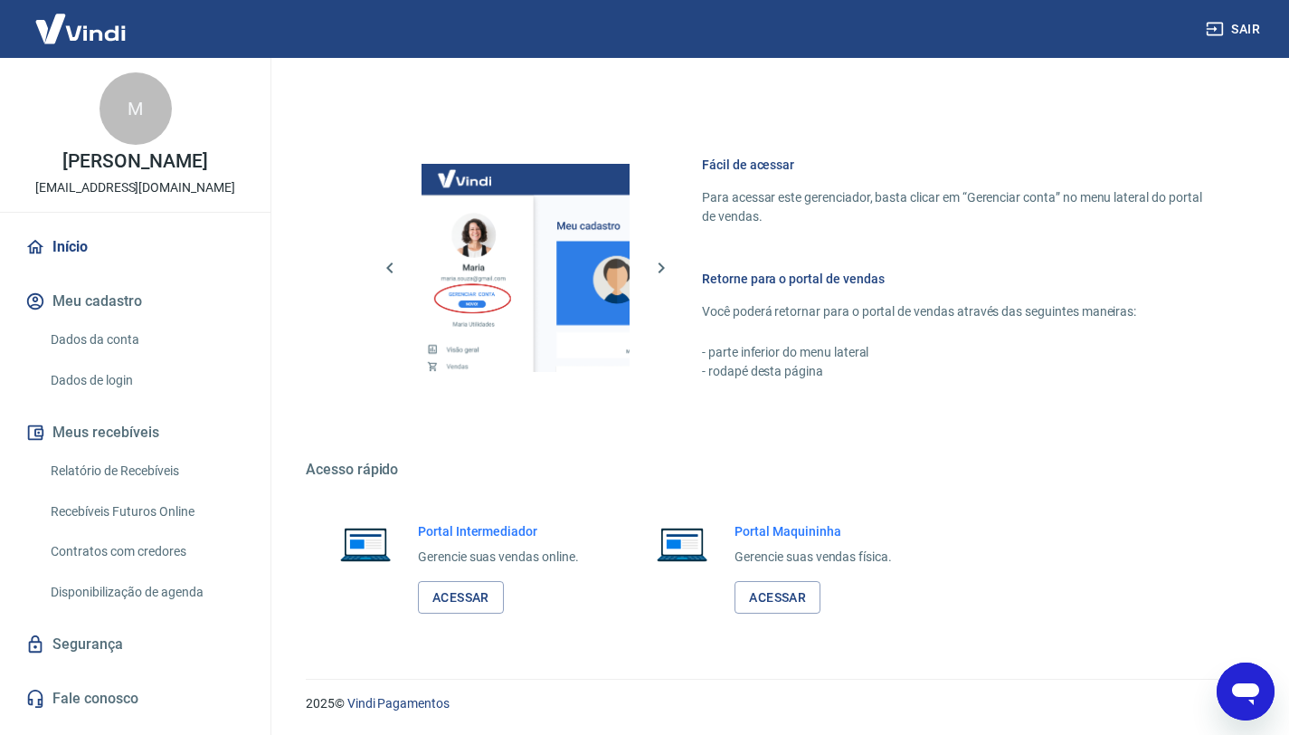
click at [96, 438] on button "Meus recebíveis" at bounding box center [135, 433] width 227 height 40
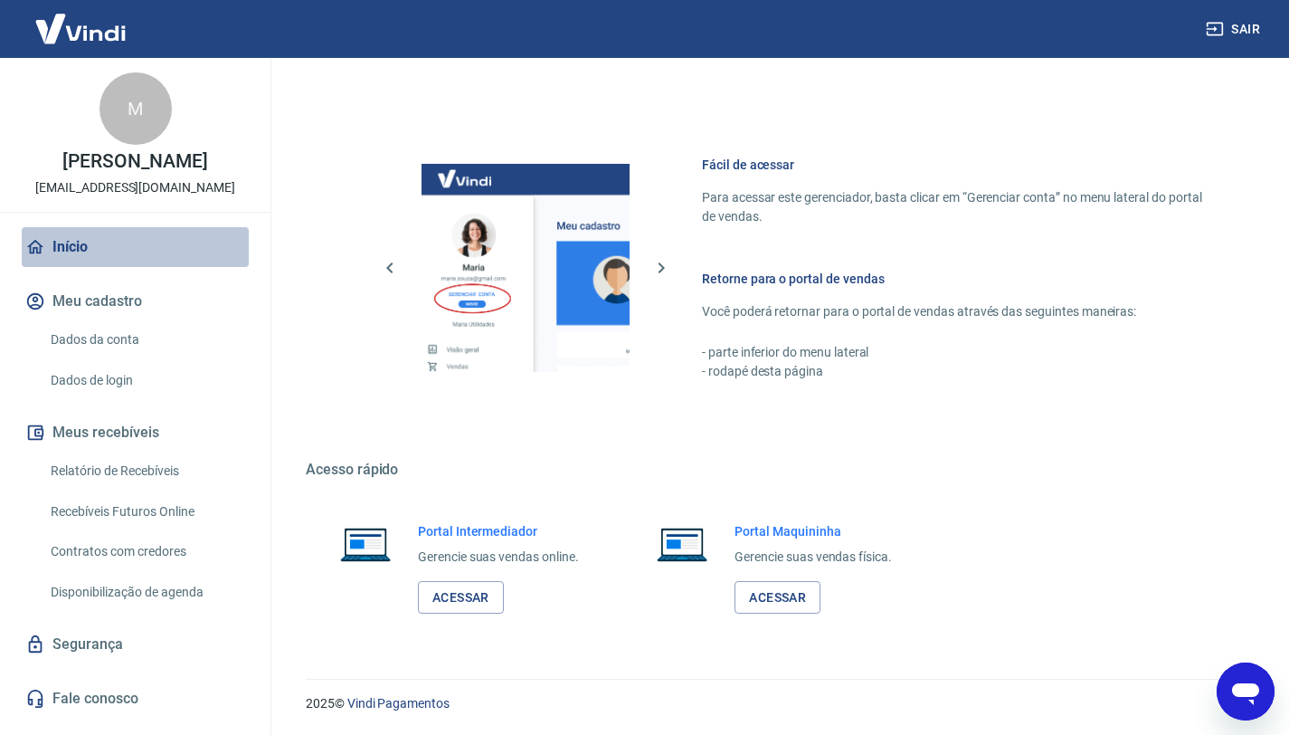
click at [28, 242] on icon at bounding box center [35, 247] width 20 height 20
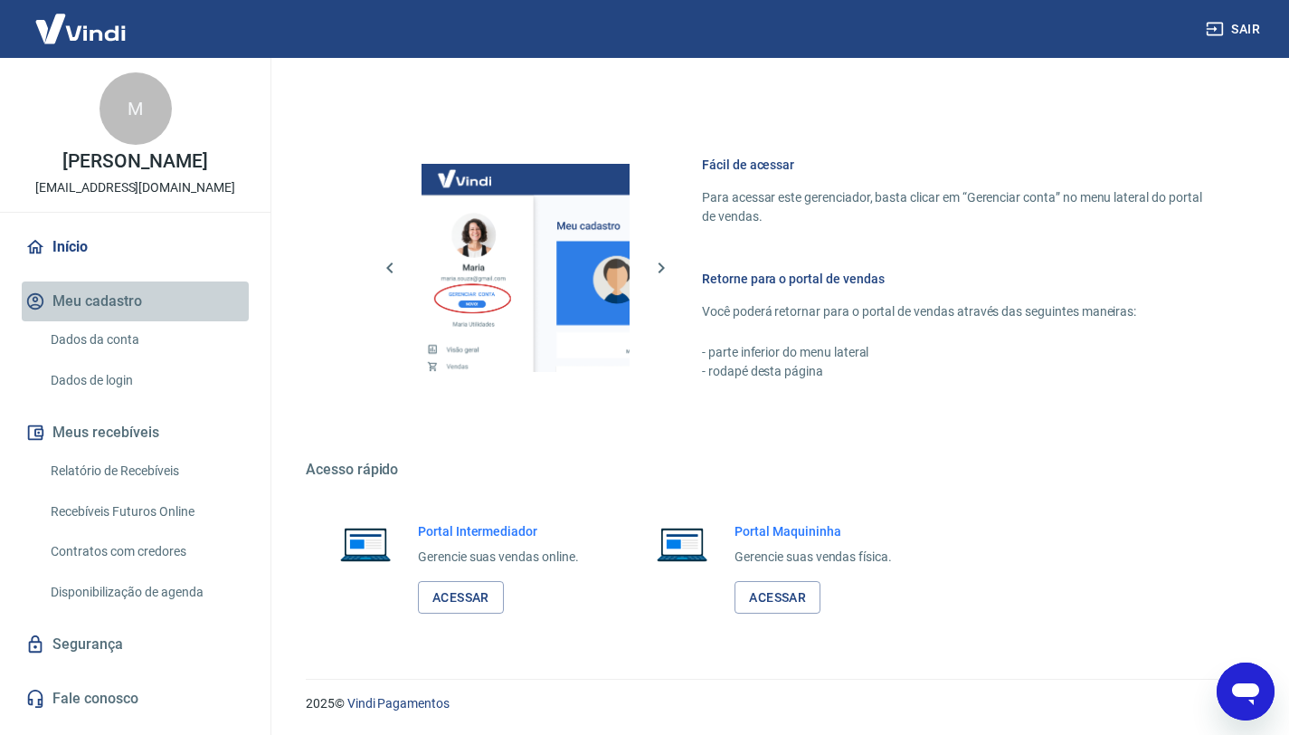
click at [43, 301] on icon "button" at bounding box center [35, 301] width 20 height 20
click at [43, 302] on icon "button" at bounding box center [35, 301] width 20 height 20
click at [43, 252] on icon at bounding box center [35, 247] width 20 height 20
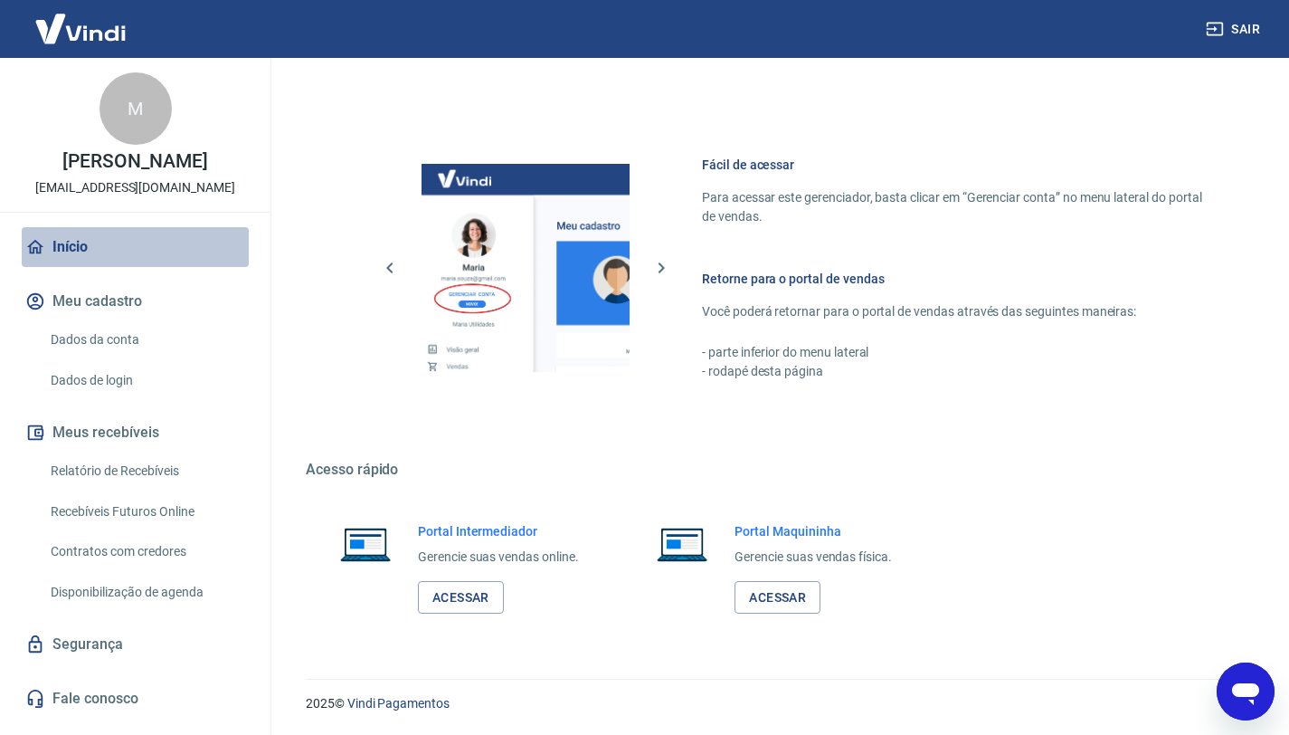
click at [43, 252] on icon at bounding box center [35, 247] width 20 height 20
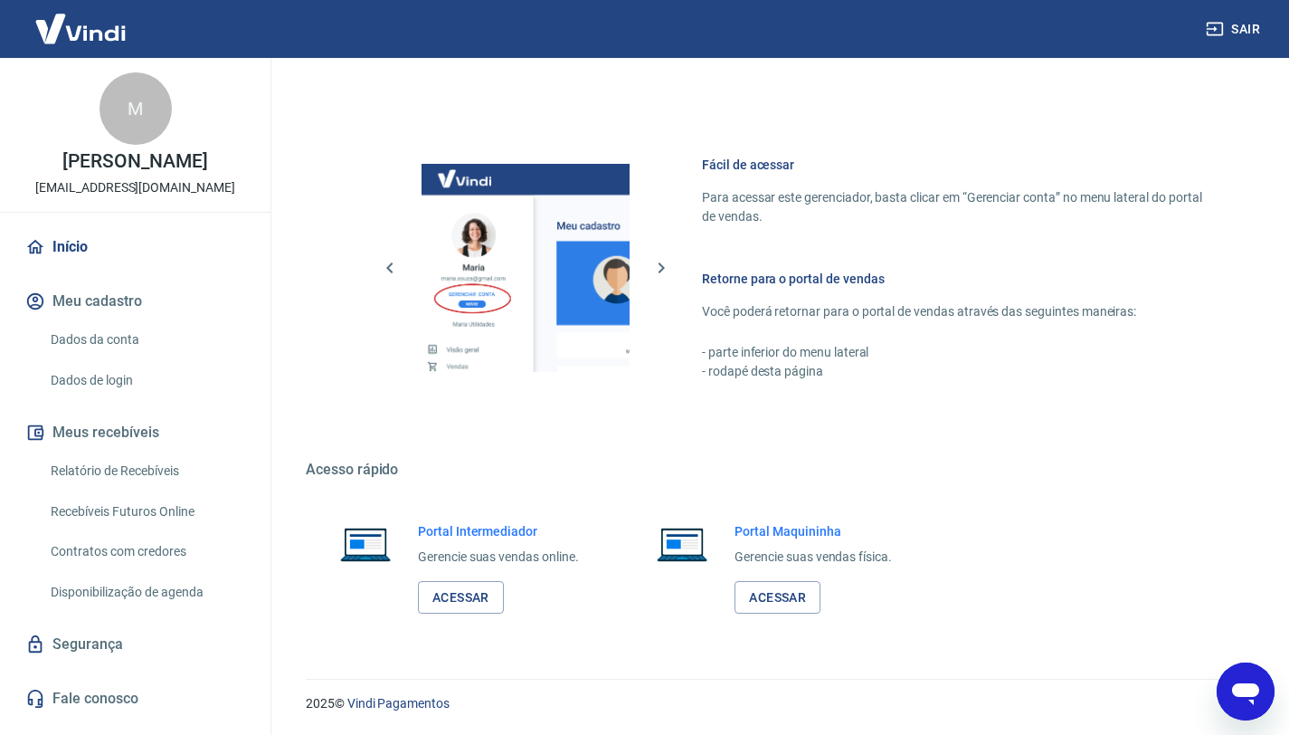
click at [57, 246] on link "Início" at bounding box center [135, 247] width 227 height 40
click at [84, 252] on link "Início" at bounding box center [135, 247] width 227 height 40
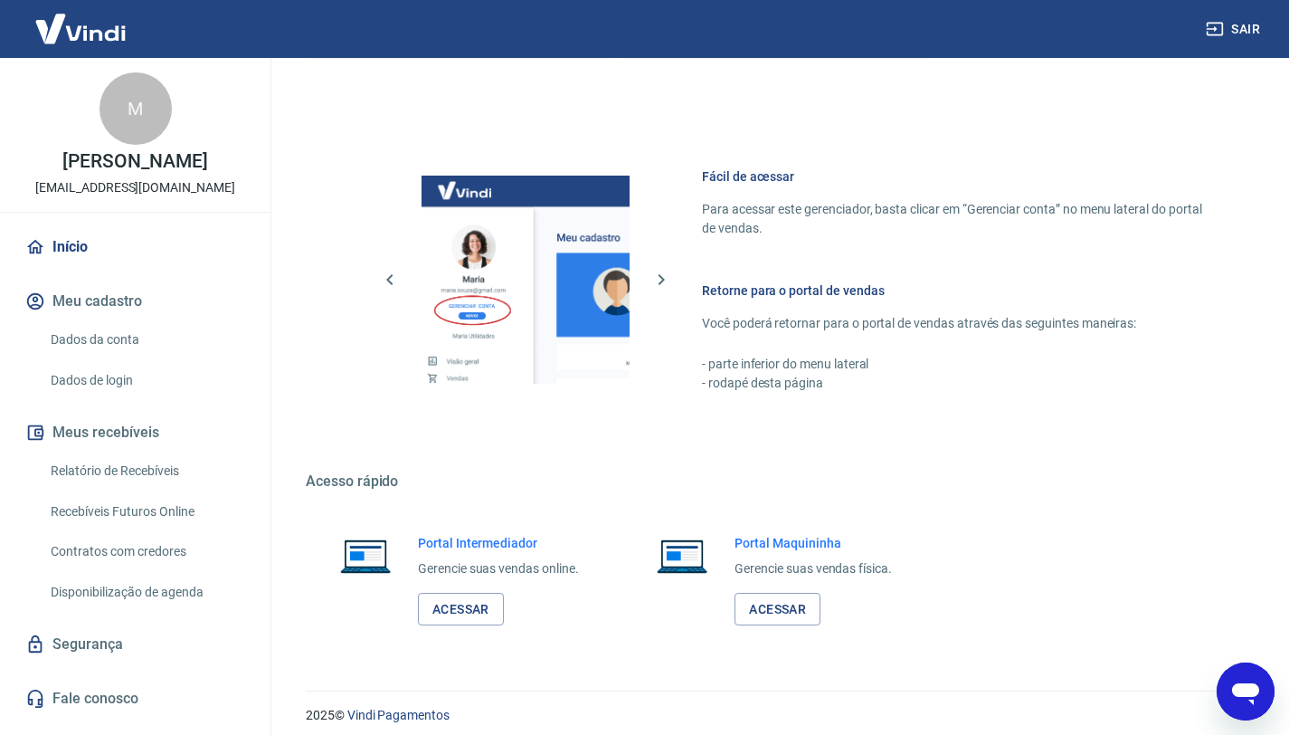
scroll to position [874, 0]
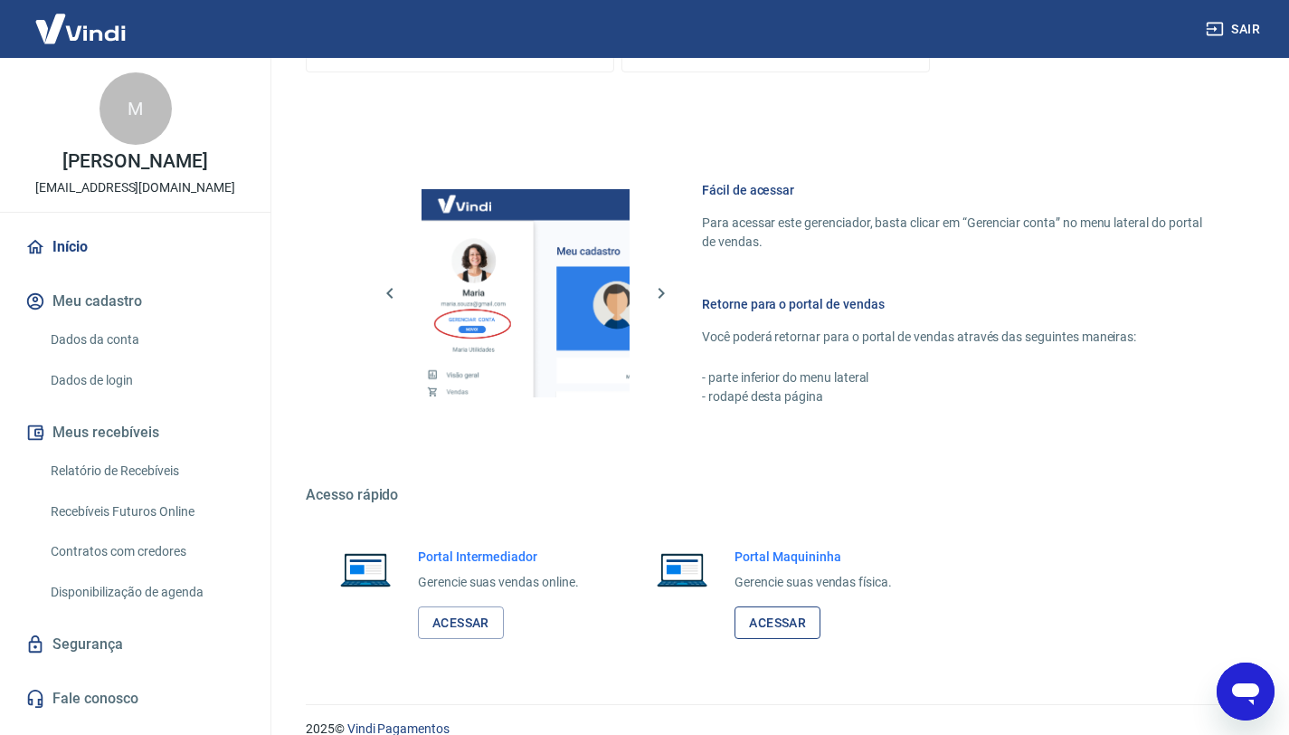
click at [778, 626] on link "Acessar" at bounding box center [778, 622] width 86 height 33
click at [456, 623] on link "Acessar" at bounding box center [461, 622] width 86 height 33
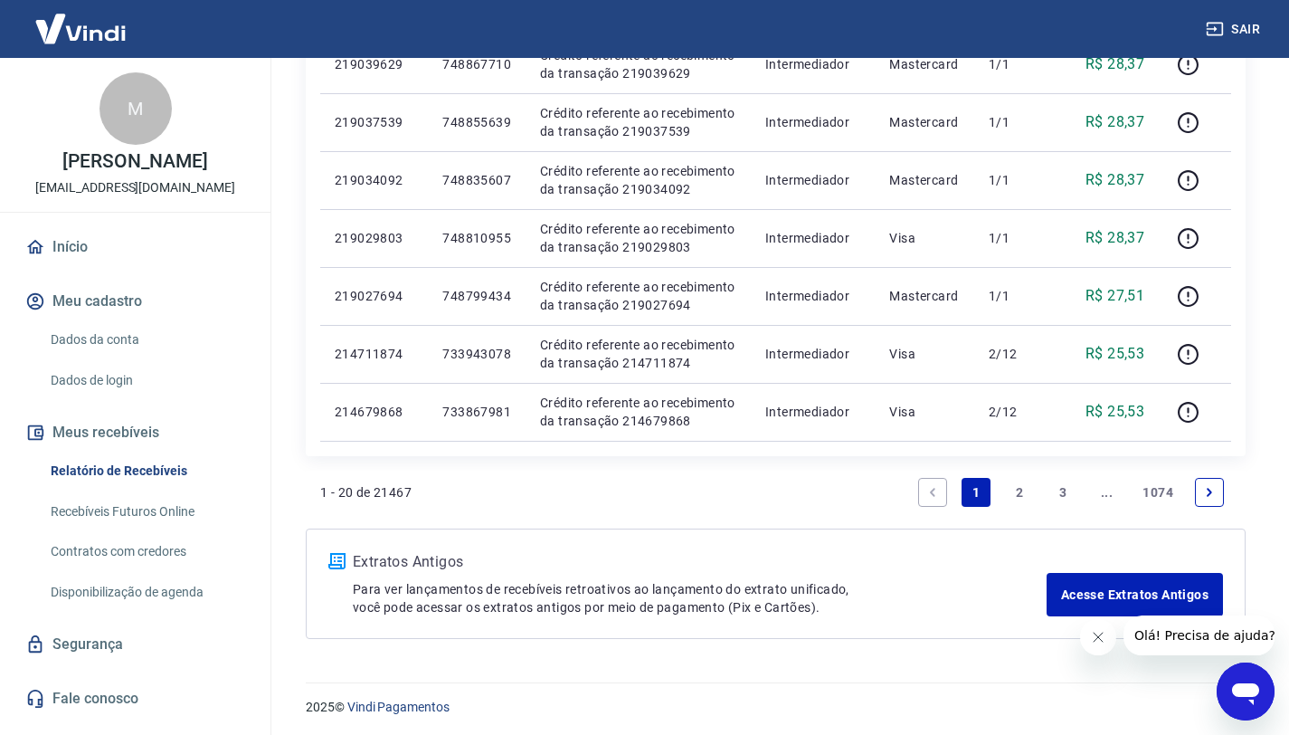
scroll to position [1148, 0]
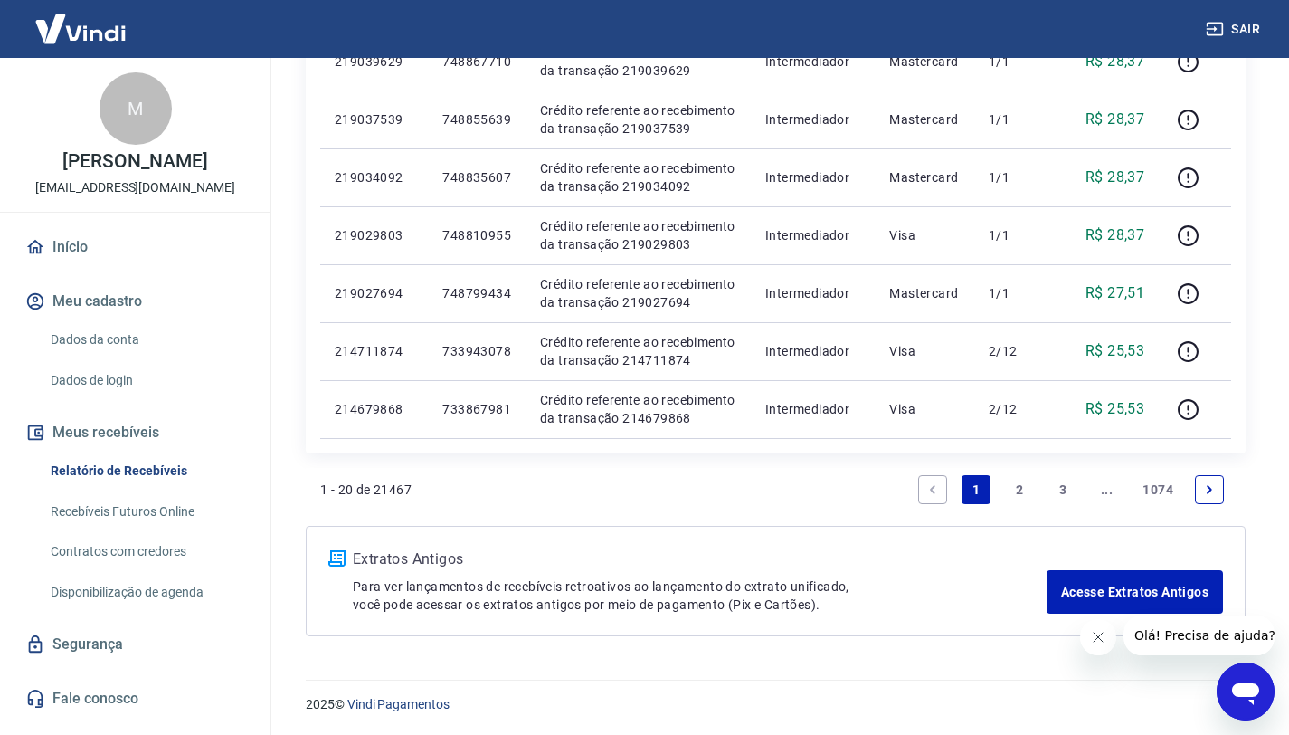
click at [1032, 491] on link "2" at bounding box center [1019, 489] width 29 height 29
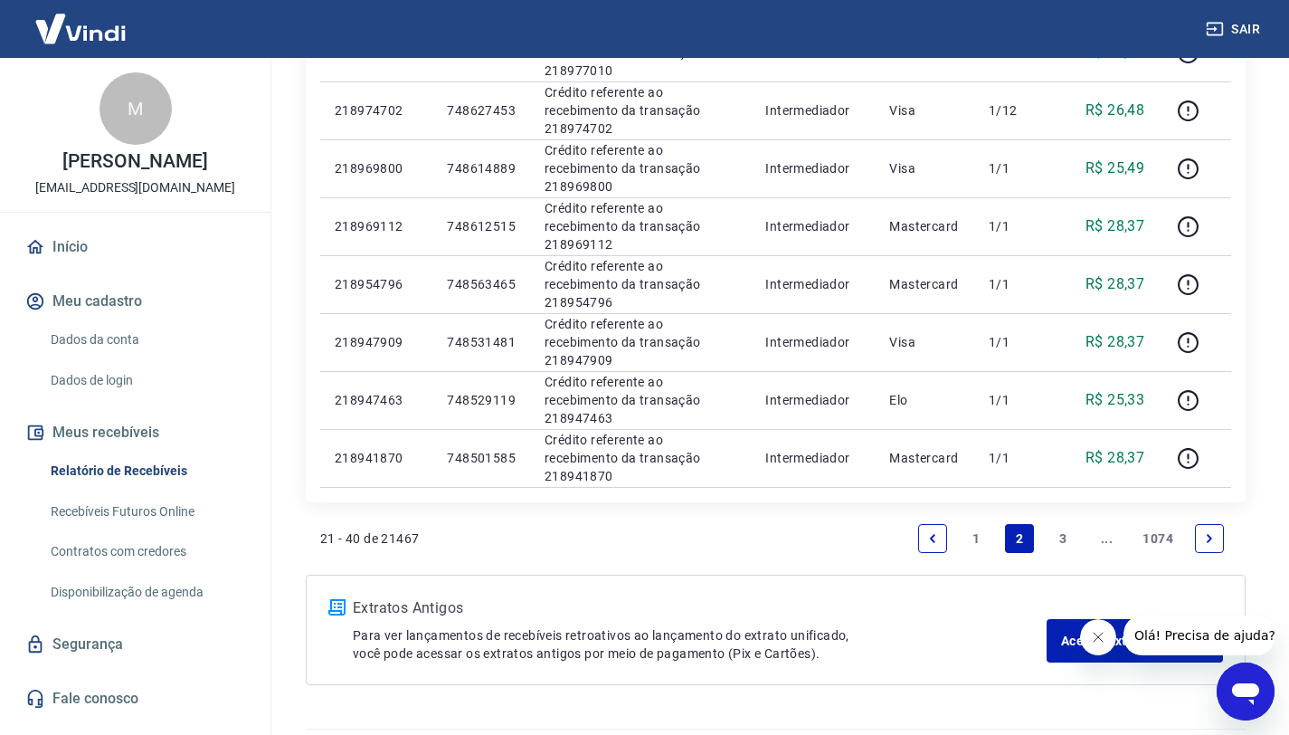
scroll to position [1162, 0]
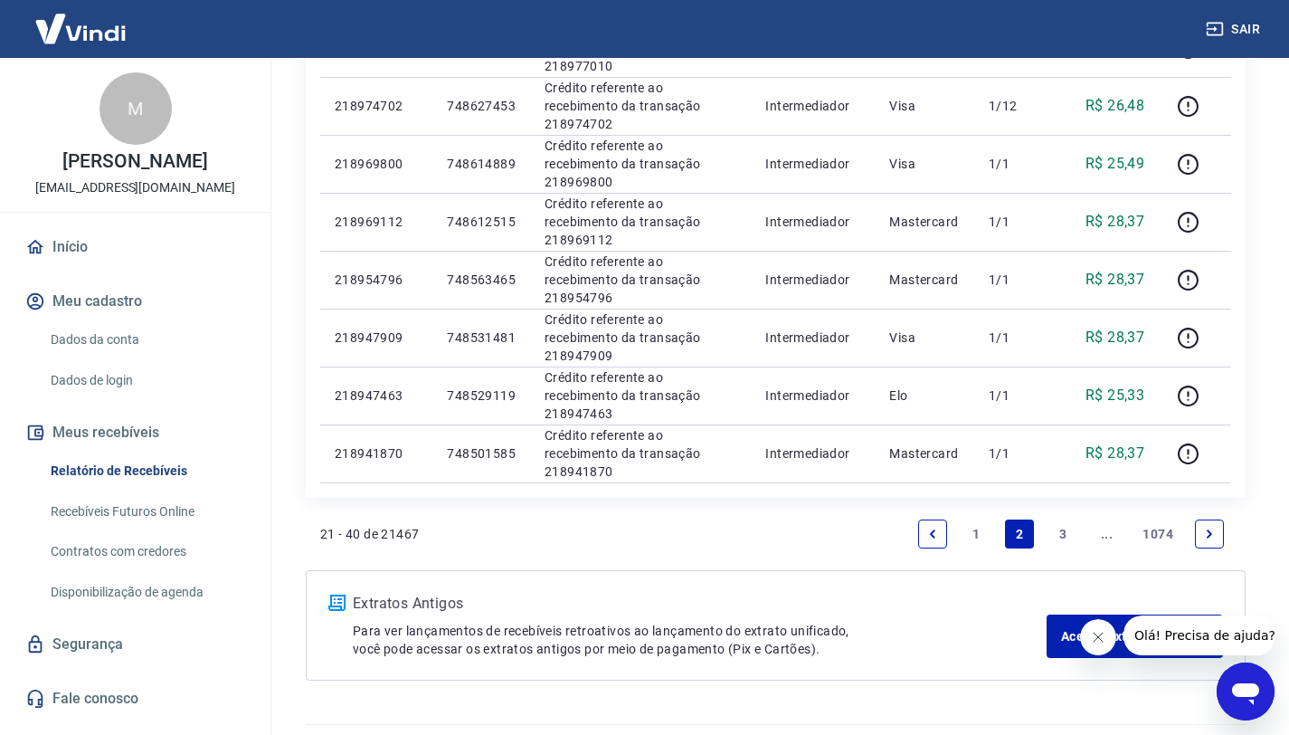
click at [1059, 529] on link "3" at bounding box center [1063, 533] width 29 height 29
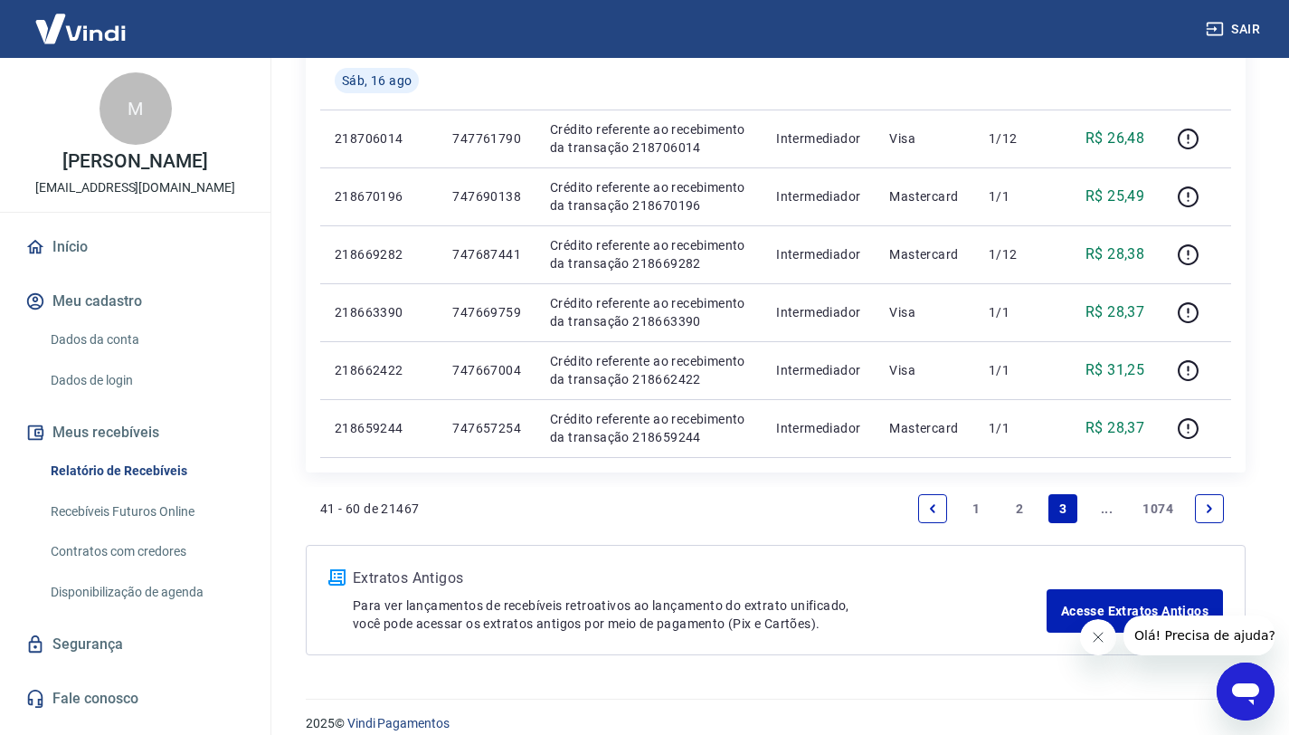
scroll to position [1264, 0]
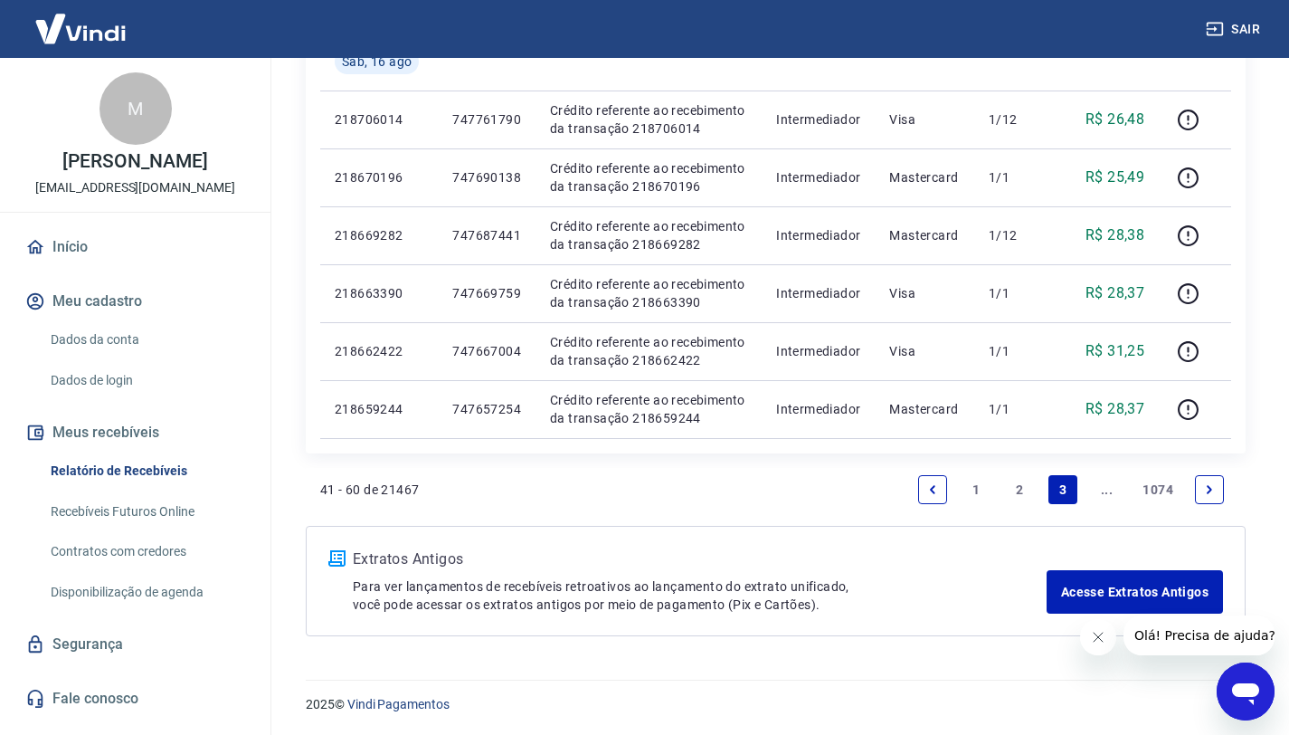
click at [1100, 491] on link "..." at bounding box center [1106, 489] width 29 height 29
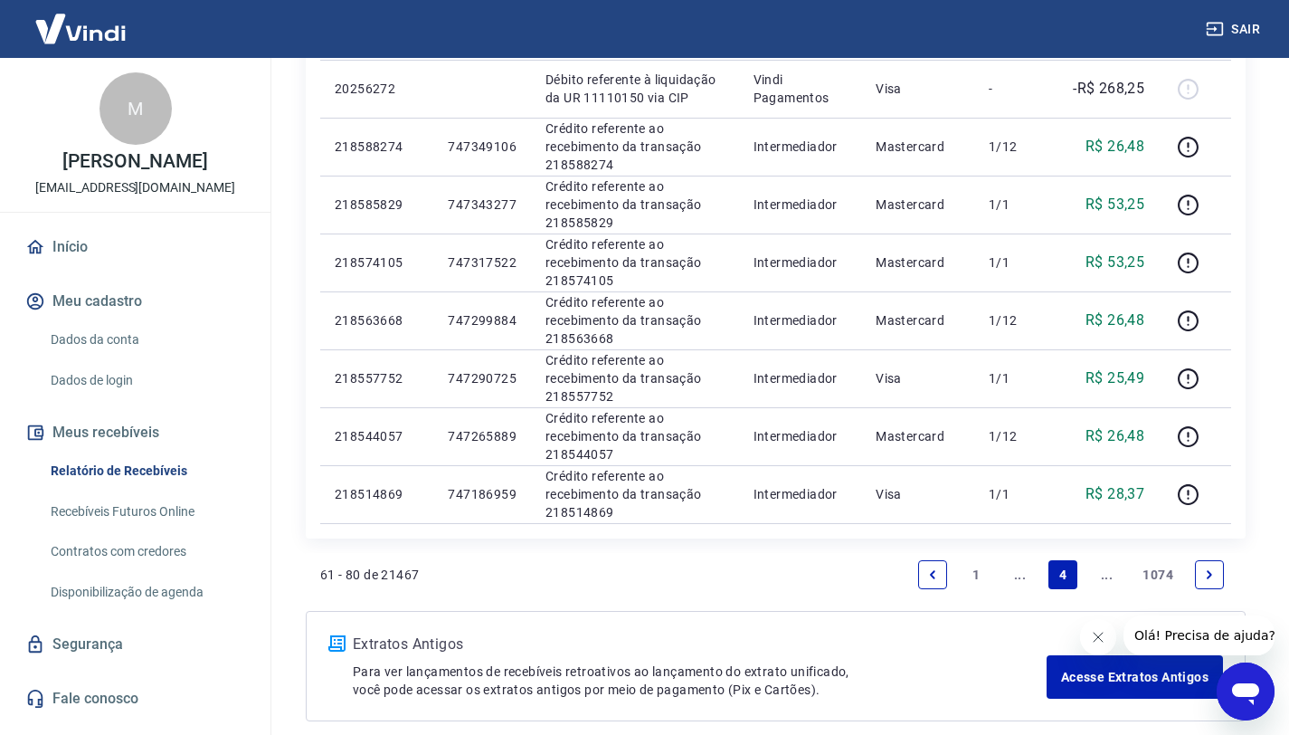
scroll to position [1134, 0]
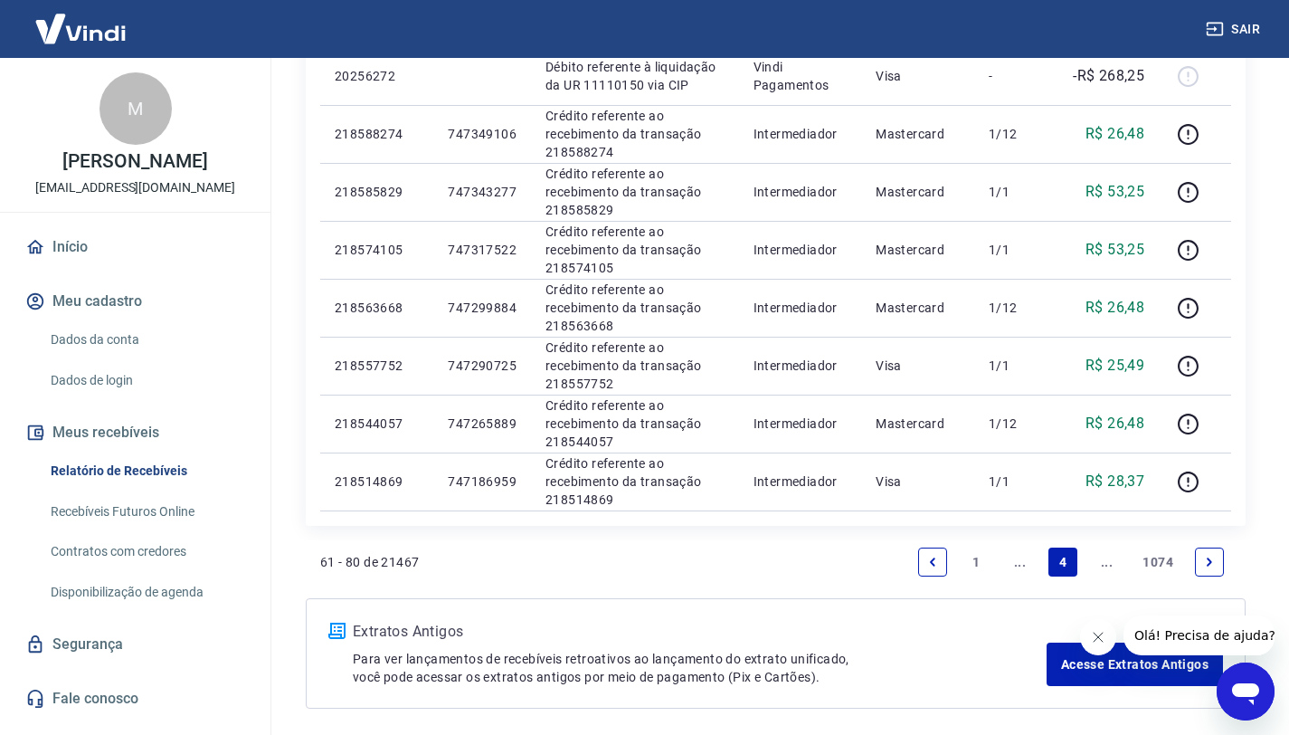
click at [1099, 570] on link "..." at bounding box center [1106, 561] width 29 height 29
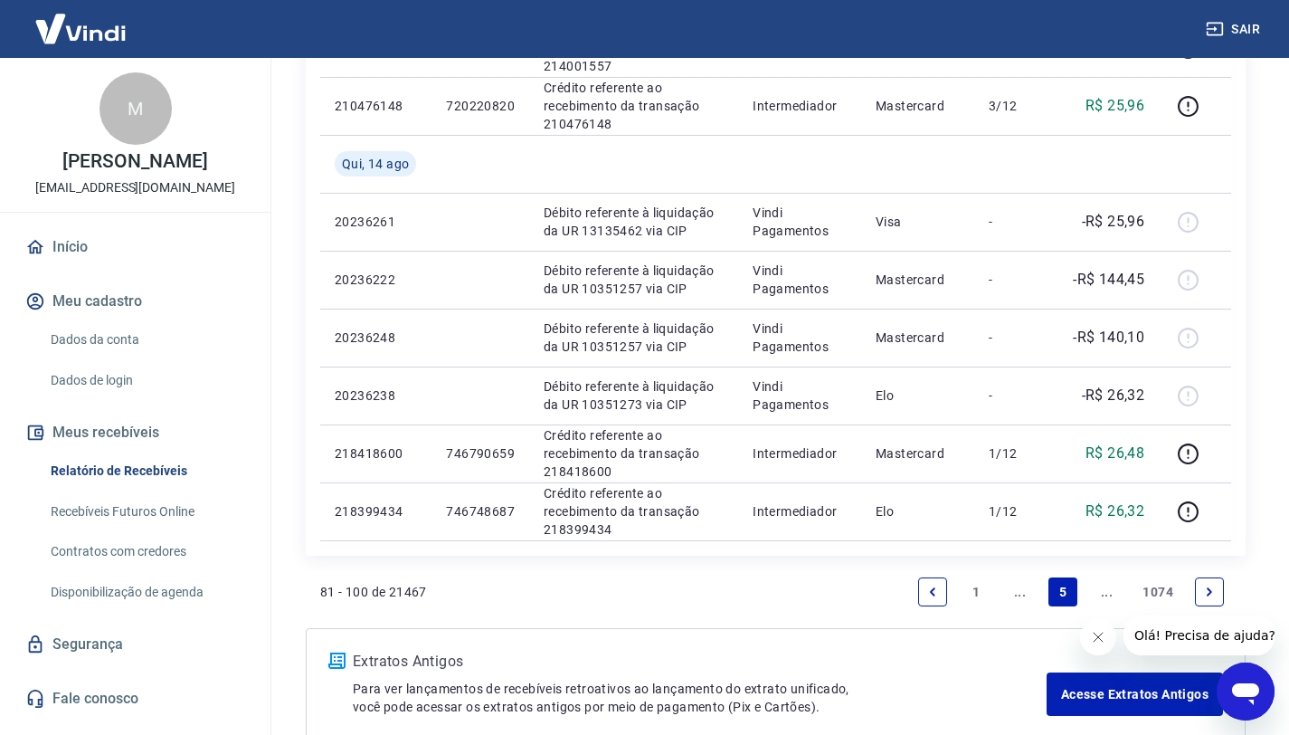
scroll to position [1117, 0]
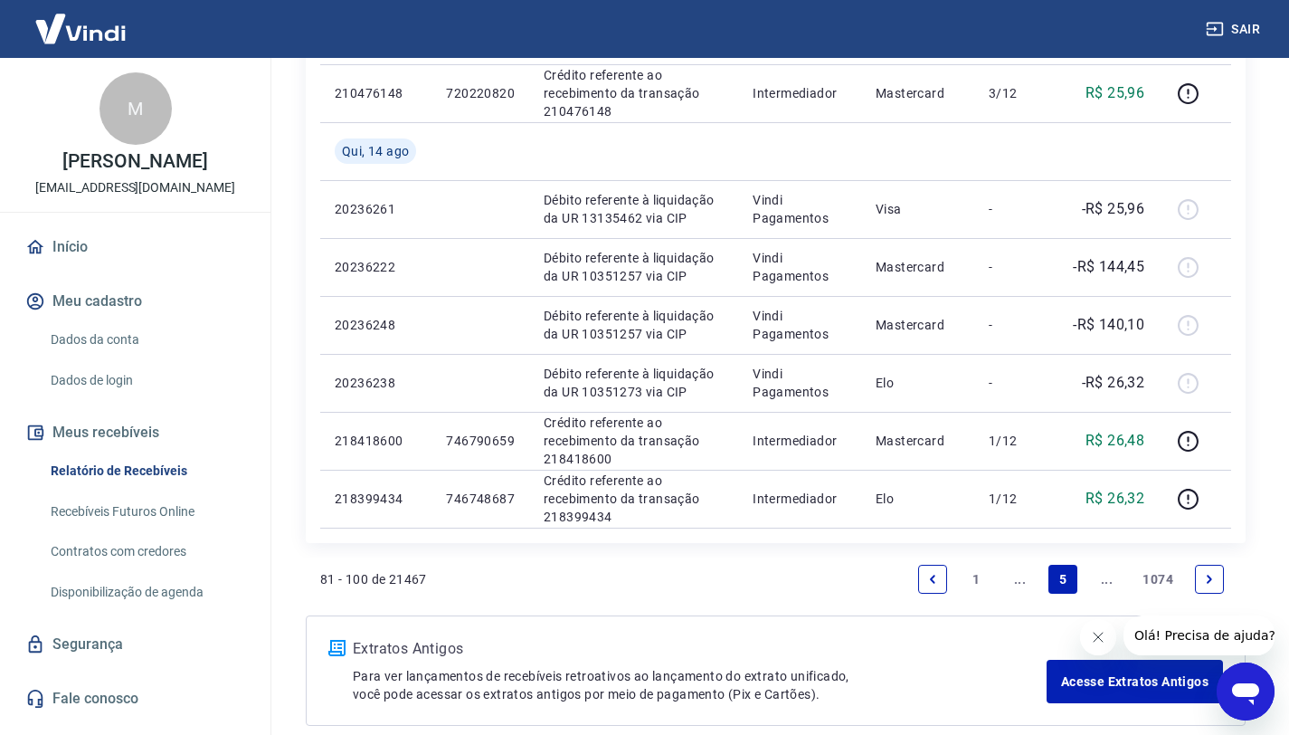
click at [1118, 593] on li "..." at bounding box center [1106, 578] width 43 height 43
click at [1111, 589] on link "..." at bounding box center [1106, 579] width 29 height 29
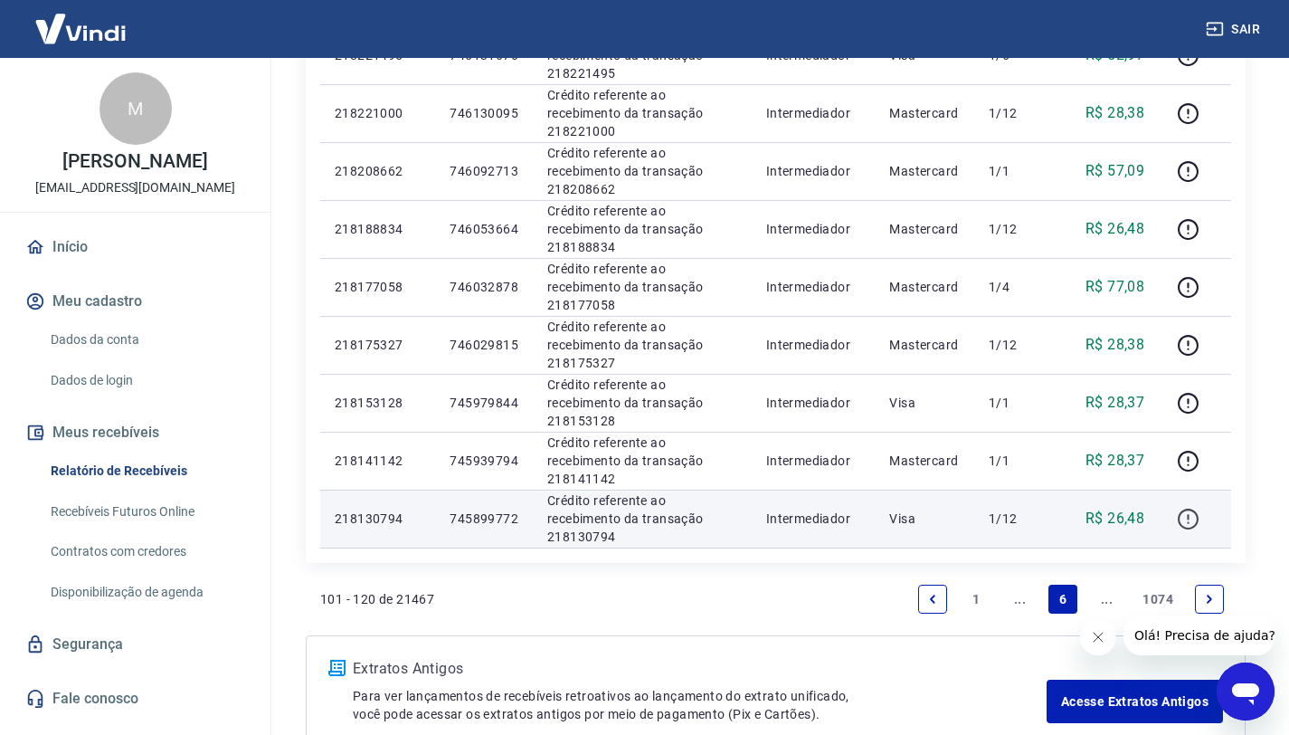
scroll to position [1094, 0]
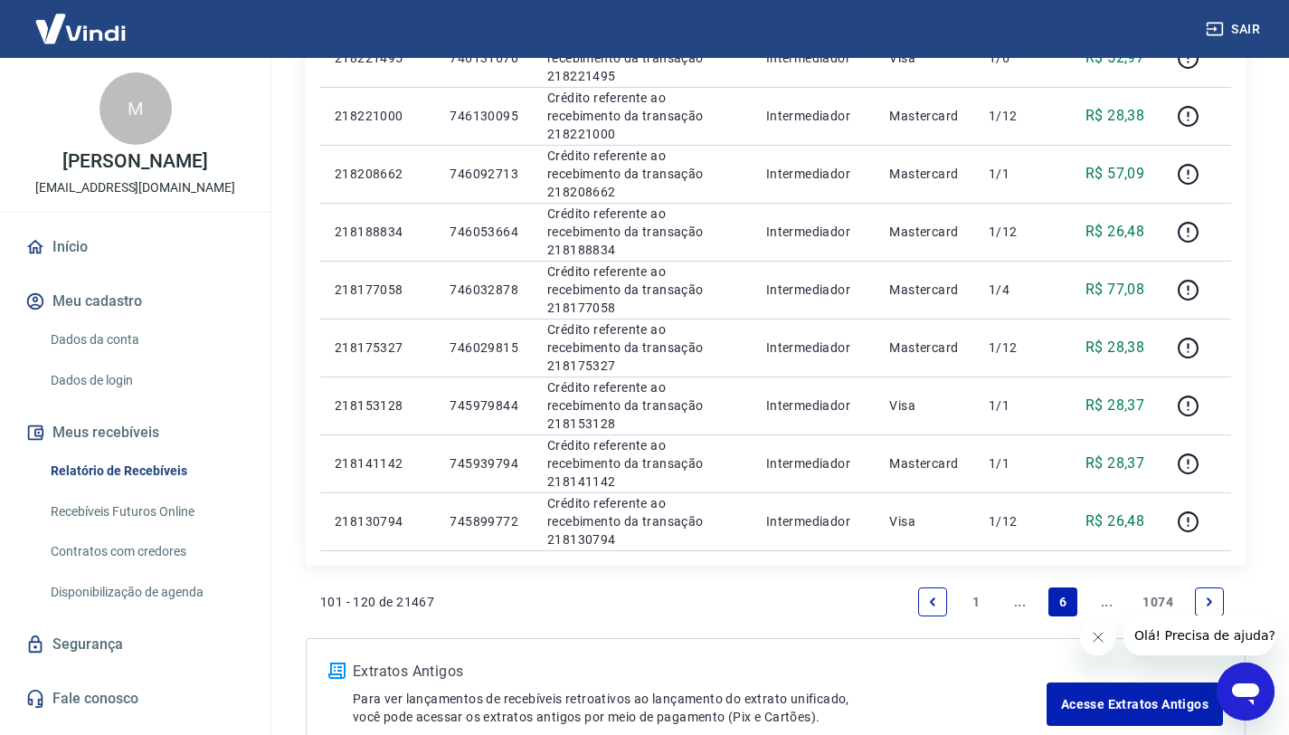
click at [1102, 603] on link "..." at bounding box center [1106, 601] width 29 height 29
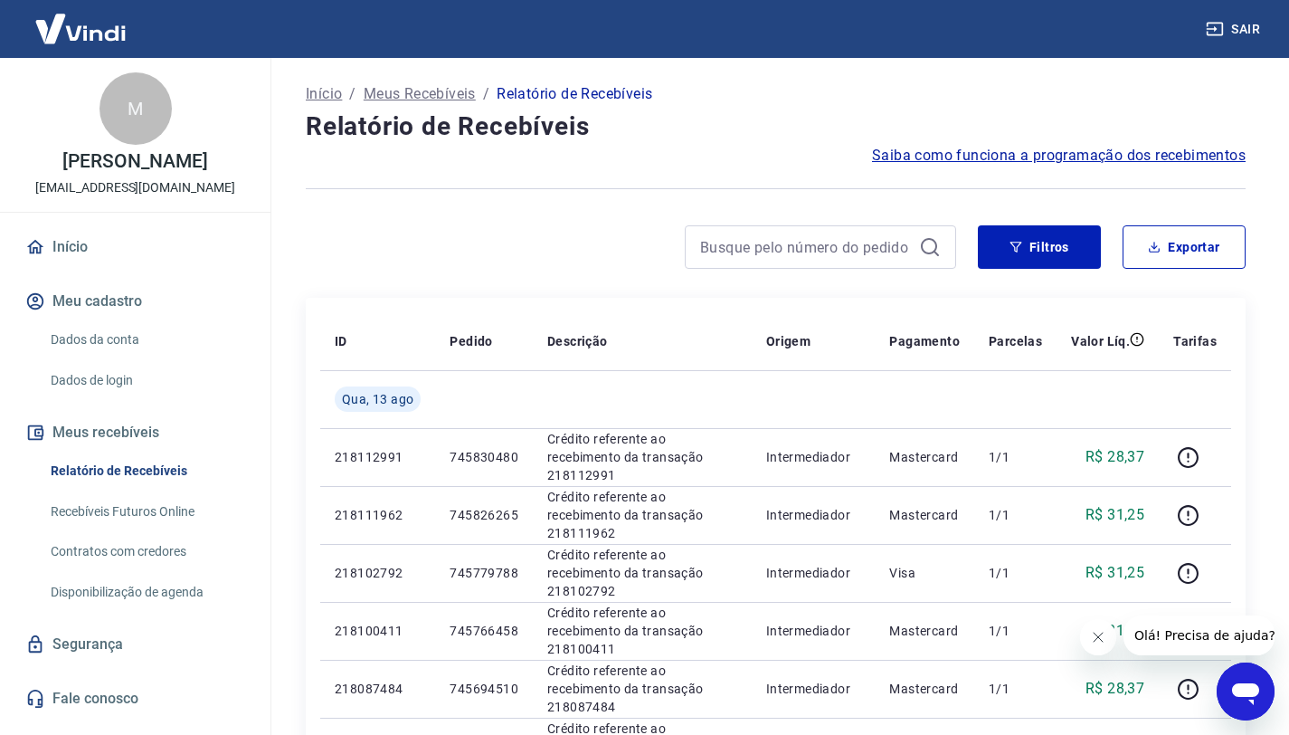
drag, startPoint x: 1289, startPoint y: 248, endPoint x: 1296, endPoint y: 291, distance: 44.0
click at [1289, 291] on html "Sair M [PERSON_NAME] [EMAIL_ADDRESS][DOMAIN_NAME] Início Meu cadastro Dados da …" at bounding box center [644, 367] width 1289 height 735
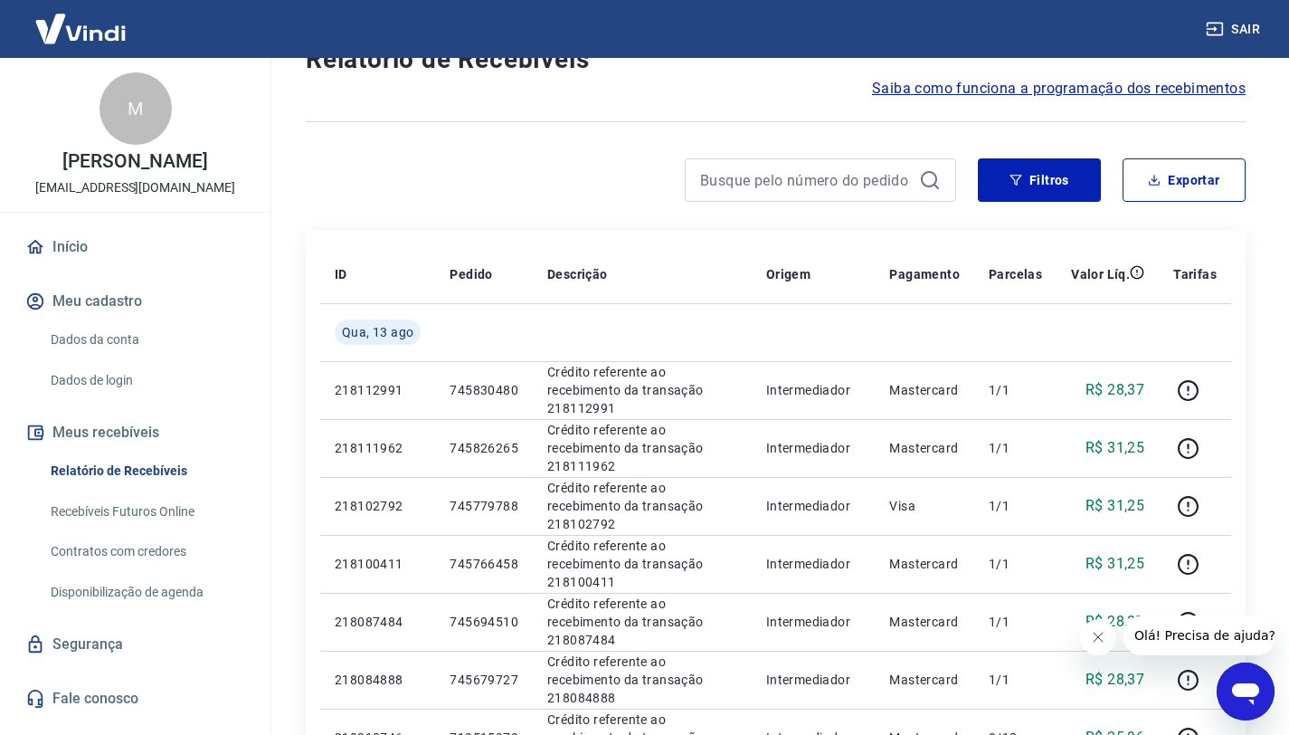
scroll to position [118, 0]
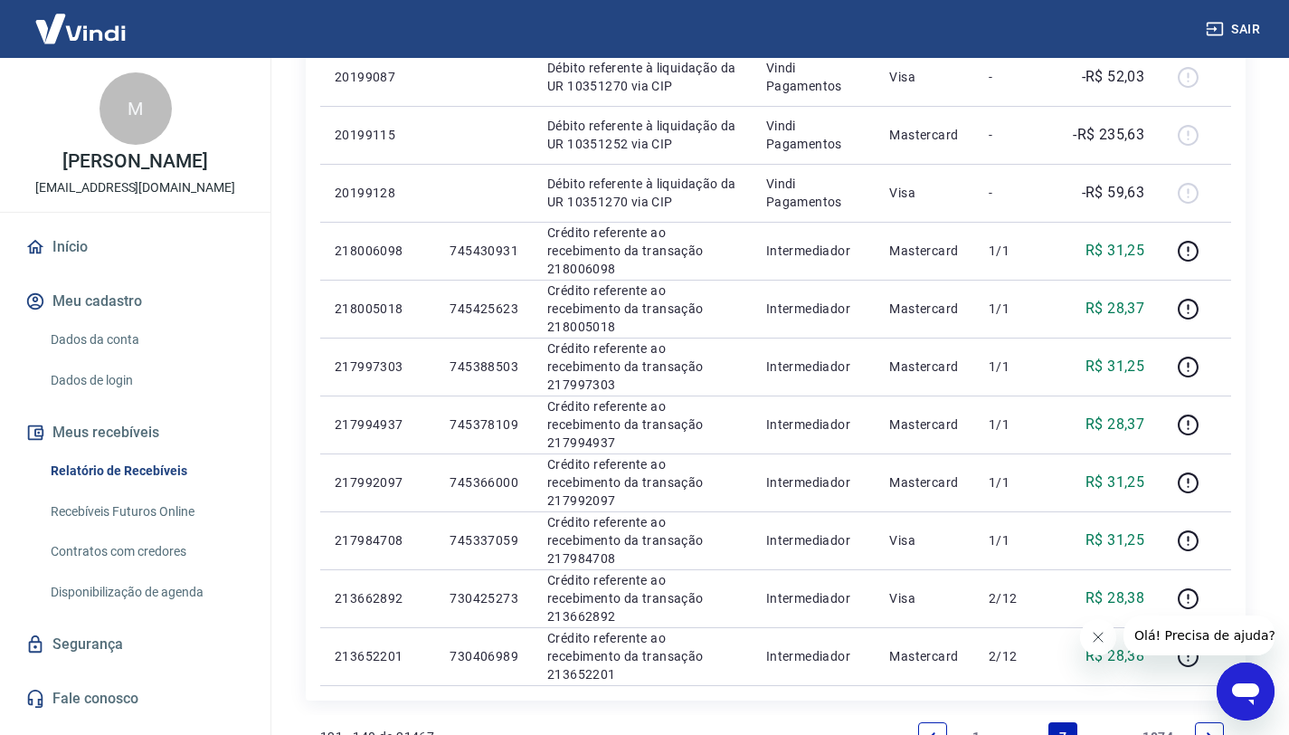
scroll to position [974, 0]
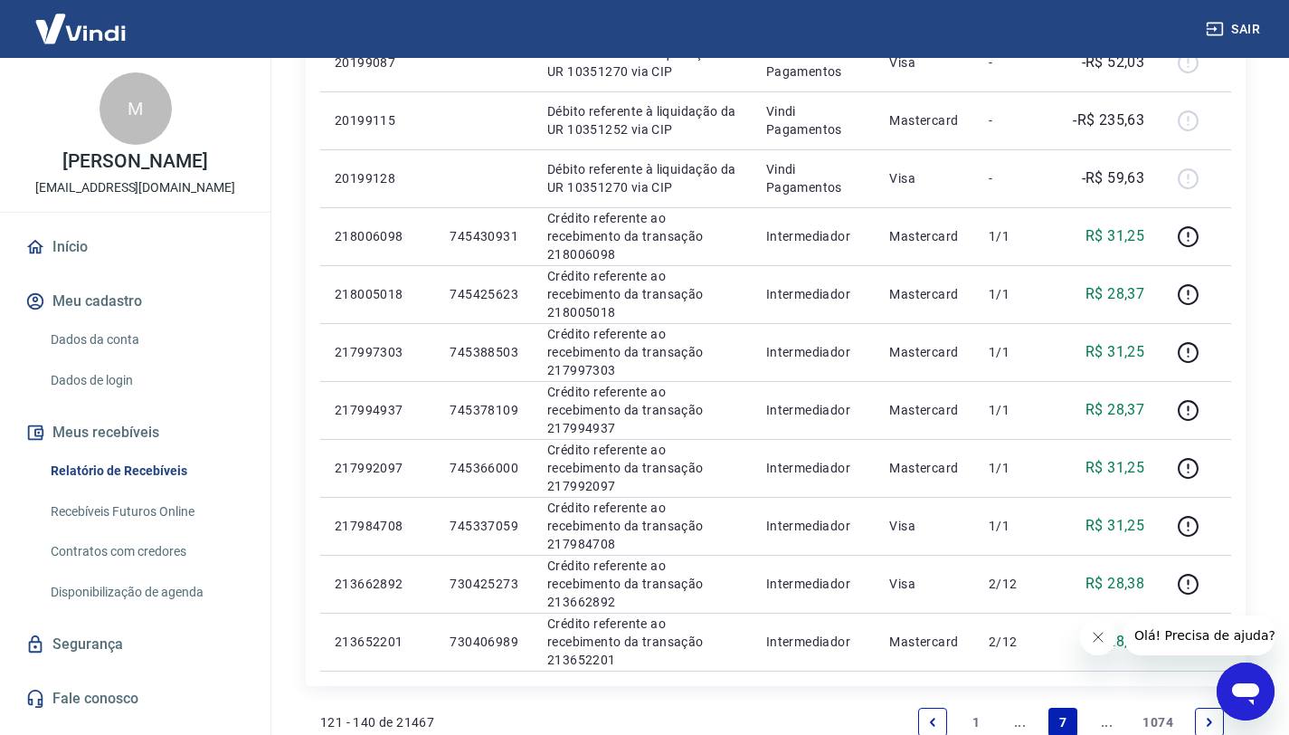
click at [1200, 725] on link "Next page" at bounding box center [1209, 722] width 29 height 29
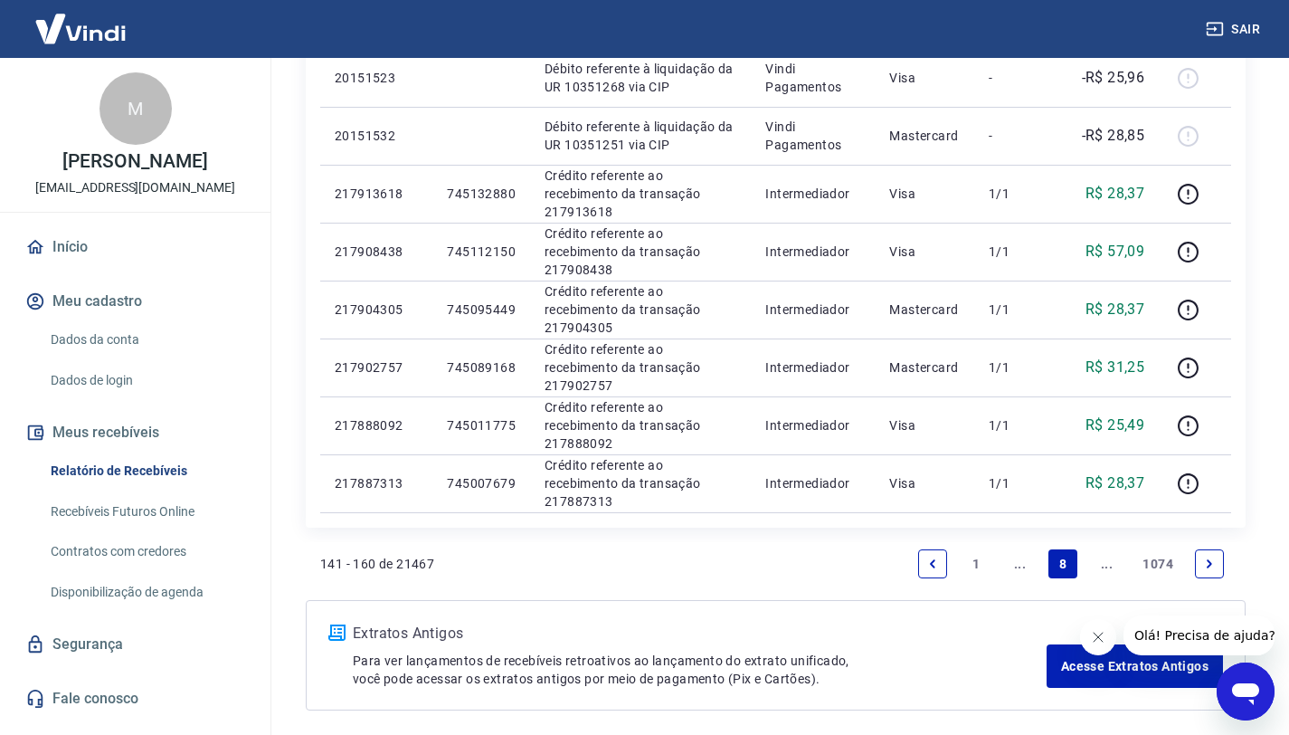
scroll to position [1138, 0]
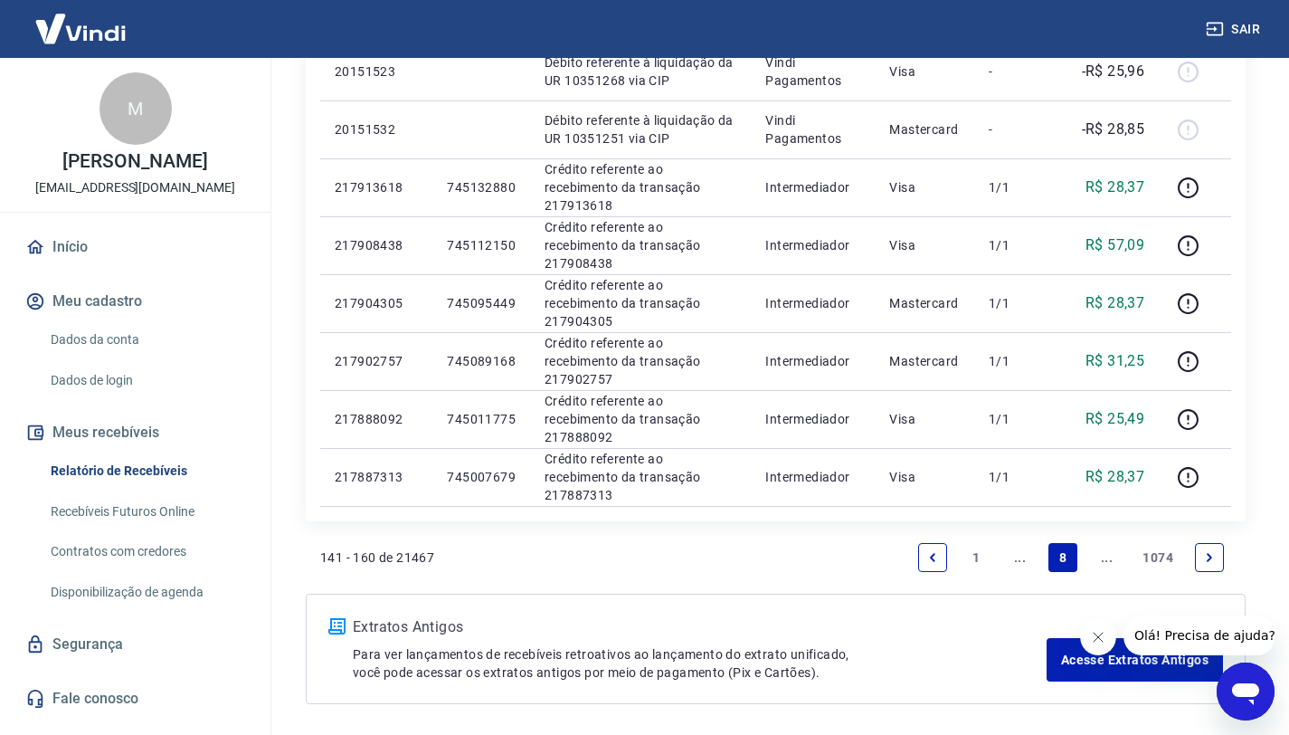
click at [1206, 551] on icon "Next page" at bounding box center [1209, 557] width 13 height 13
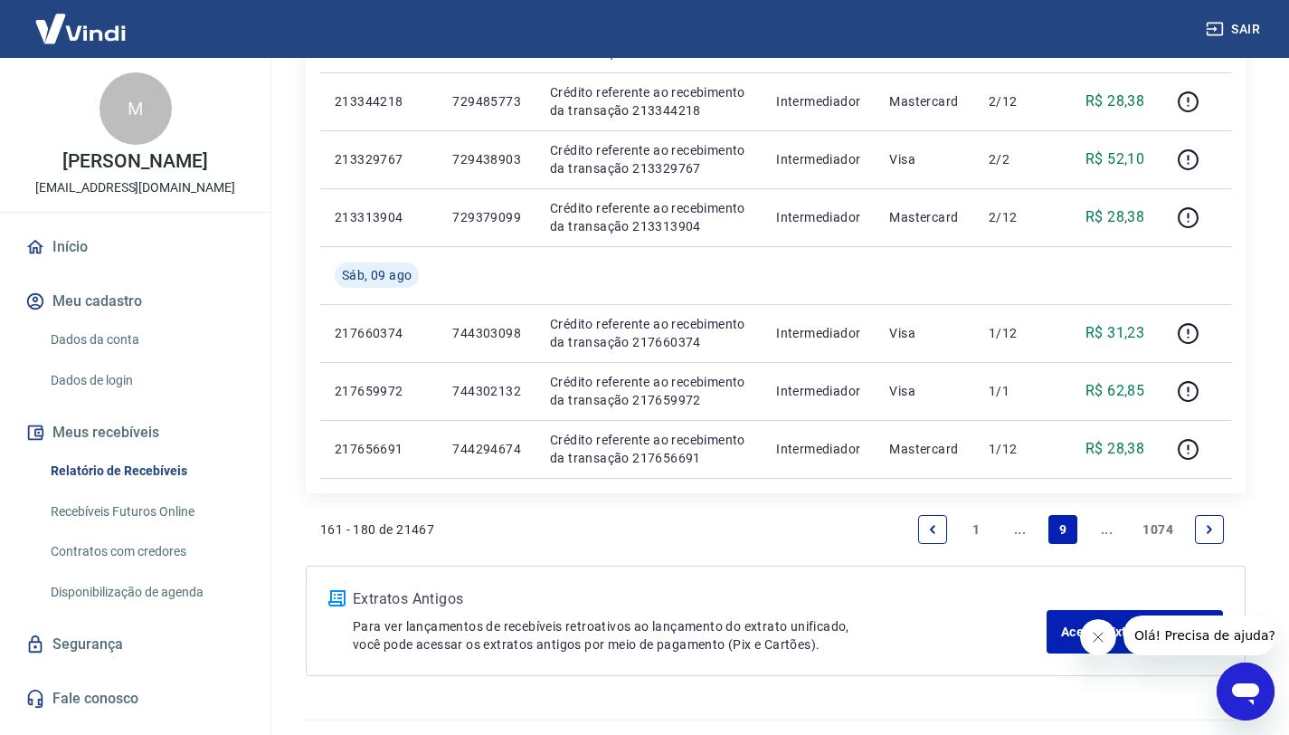
scroll to position [1231, 0]
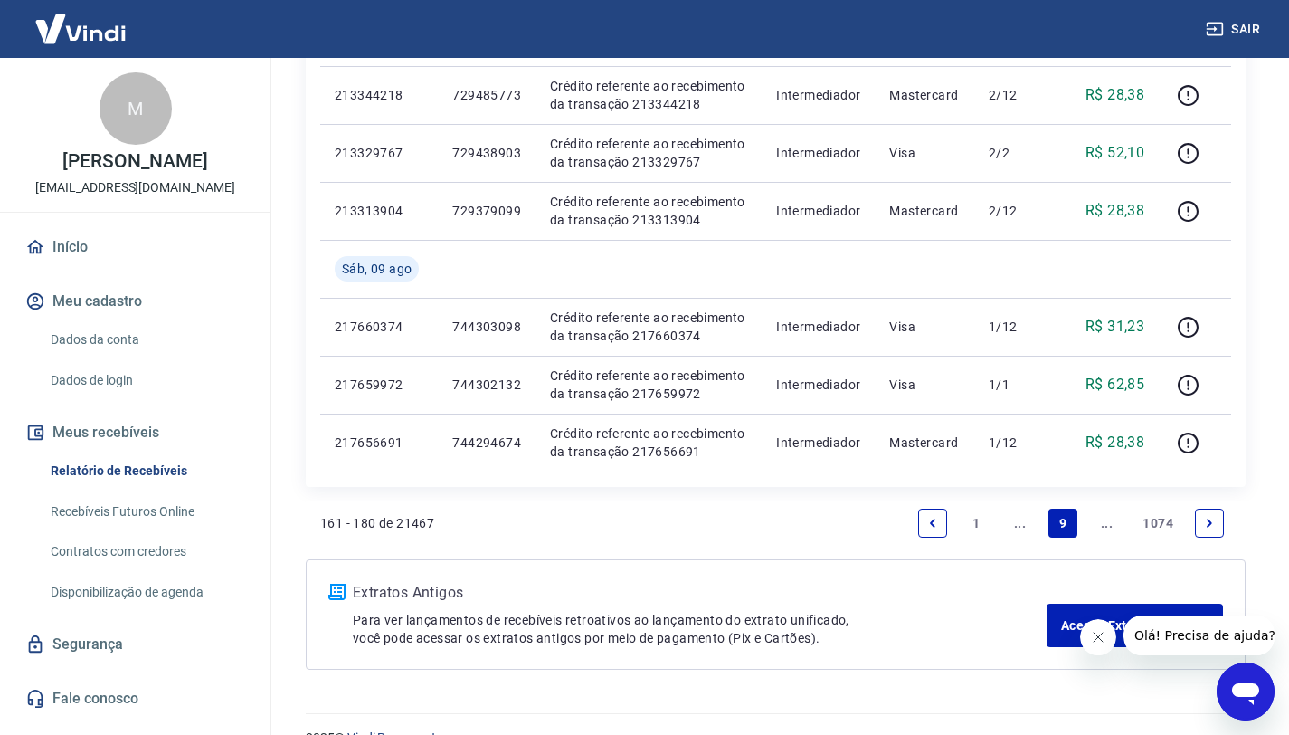
click at [1193, 528] on li "Pagination" at bounding box center [1209, 522] width 43 height 43
click at [1199, 528] on link "Next page" at bounding box center [1209, 523] width 29 height 29
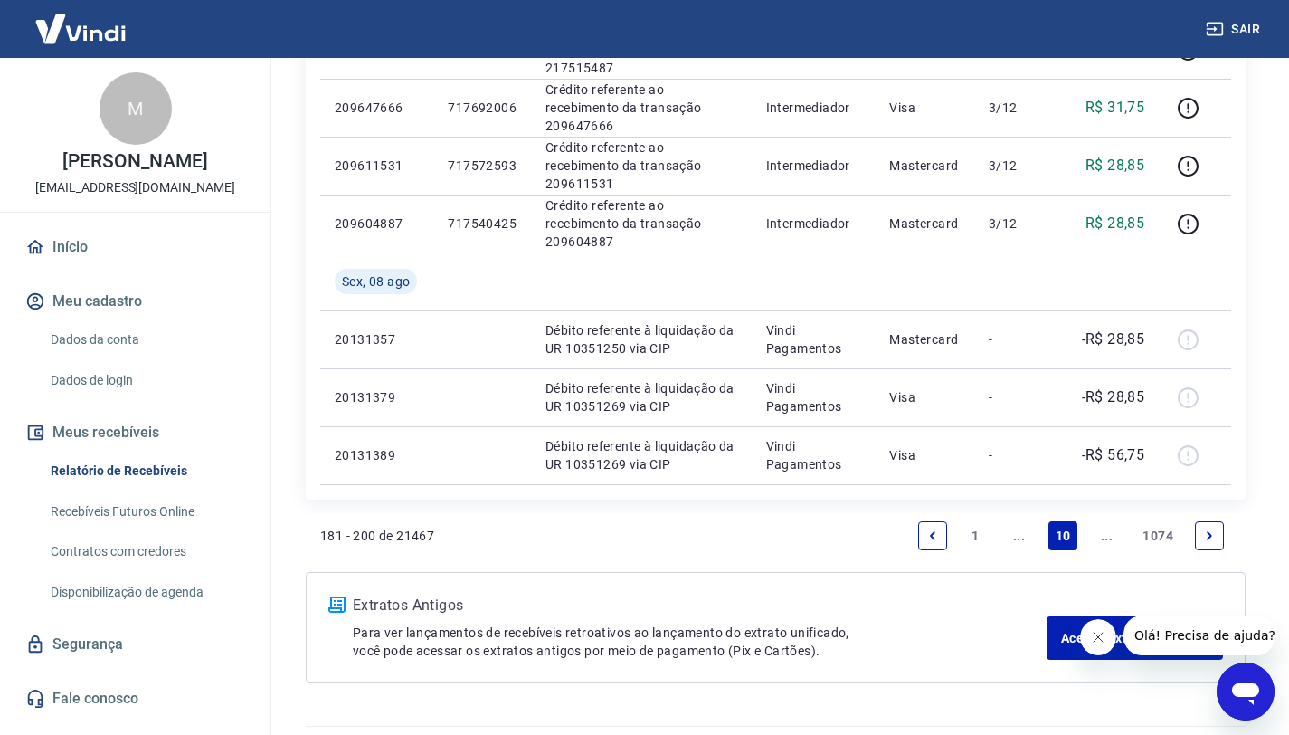
scroll to position [1206, 0]
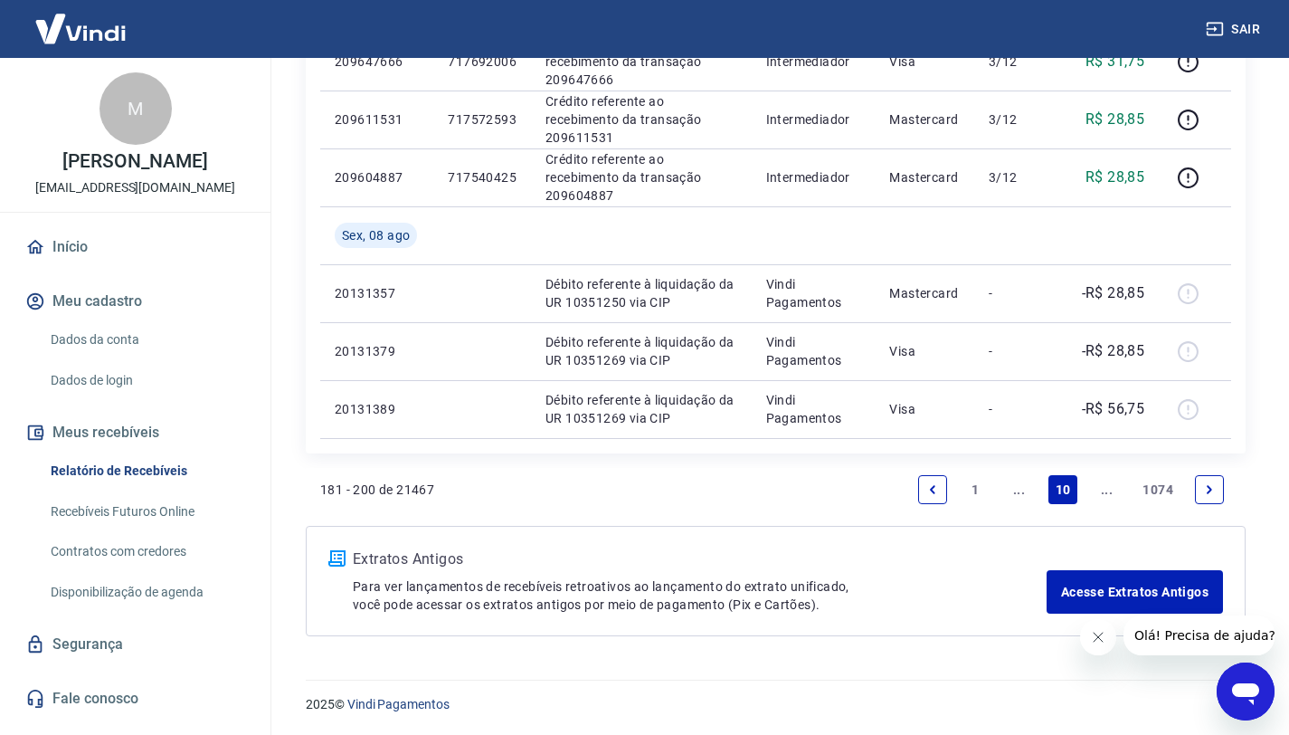
drag, startPoint x: 1294, startPoint y: 234, endPoint x: 54, endPoint y: 24, distance: 1257.3
click at [1217, 484] on link "Next page" at bounding box center [1209, 489] width 29 height 29
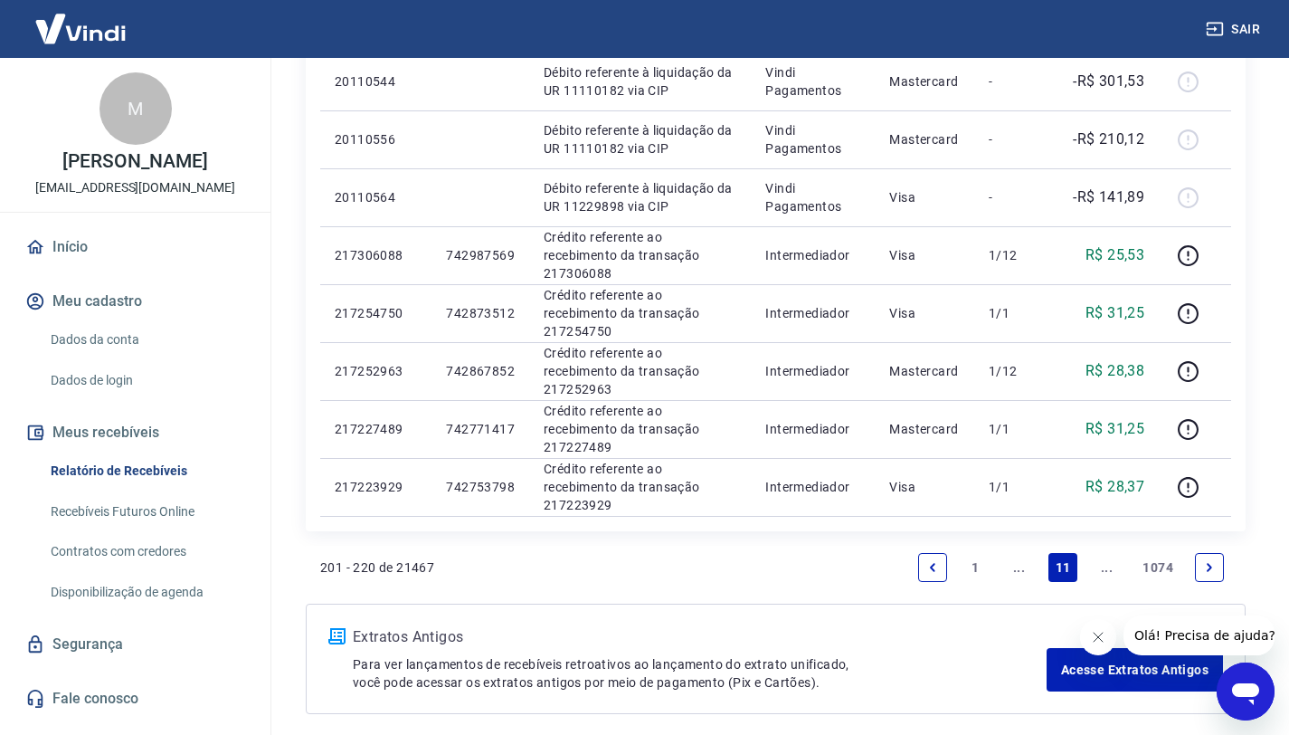
scroll to position [1137, 0]
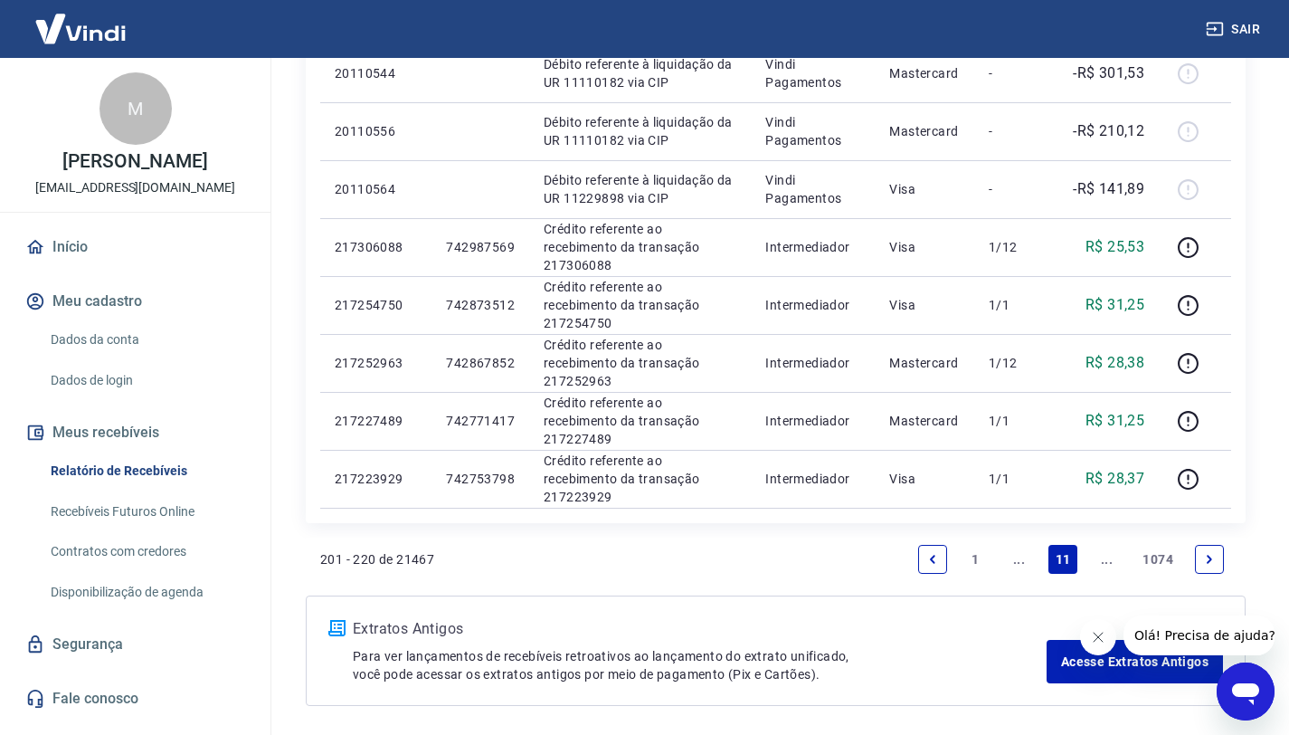
click at [1210, 556] on icon "Next page" at bounding box center [1209, 559] width 5 height 8
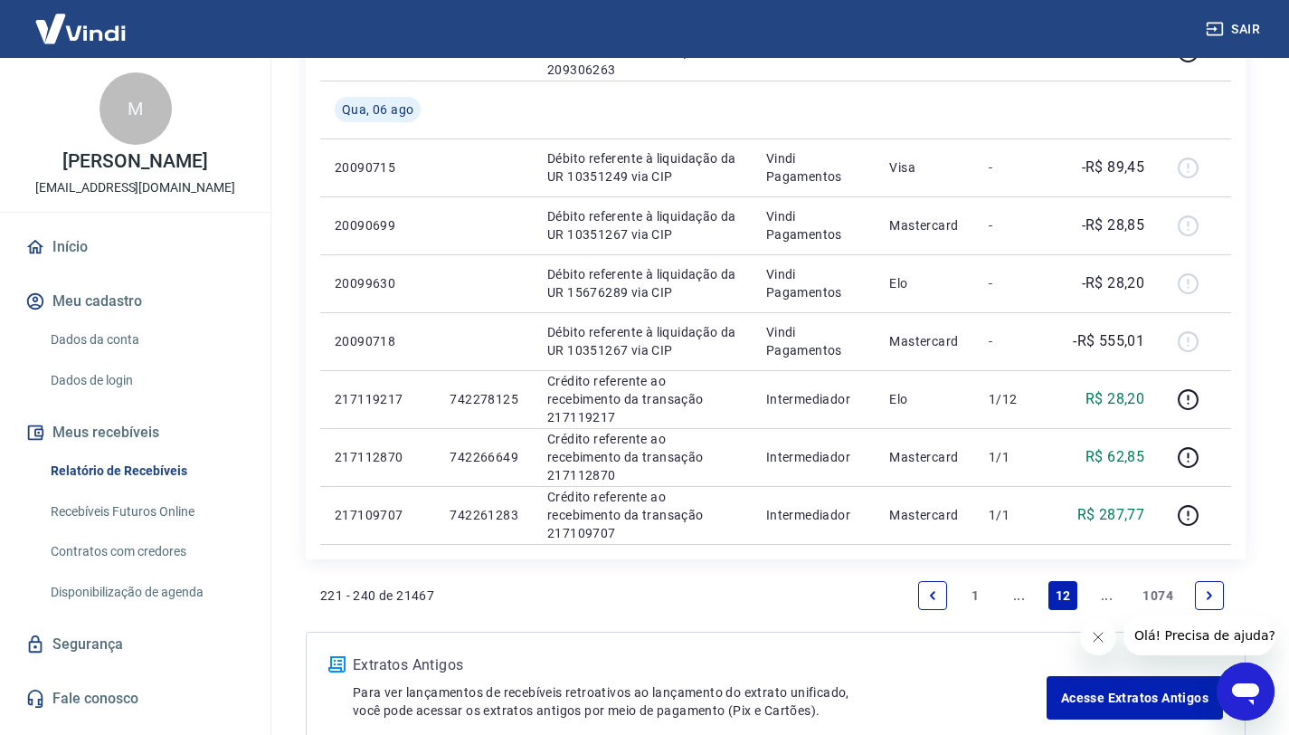
scroll to position [1101, 0]
click at [1211, 601] on link "Next page" at bounding box center [1209, 594] width 29 height 29
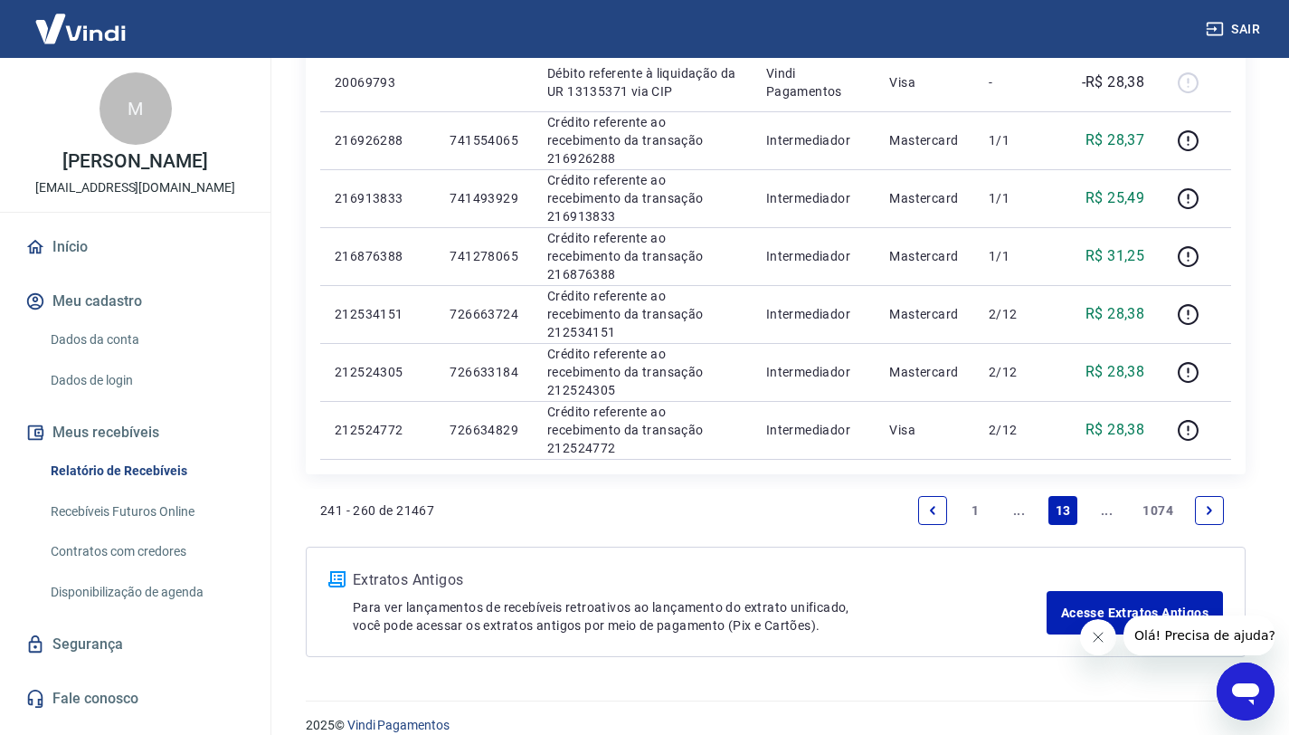
scroll to position [1206, 0]
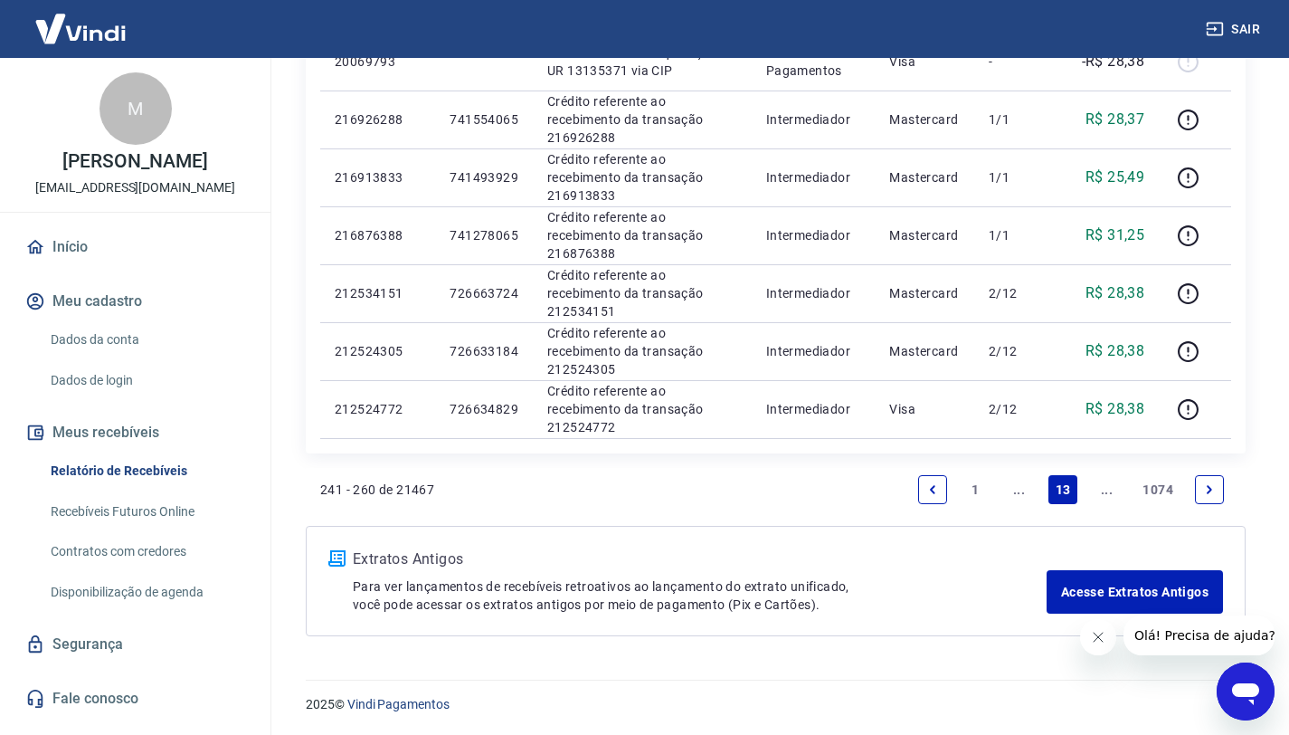
click at [1203, 485] on icon "Next page" at bounding box center [1209, 489] width 13 height 13
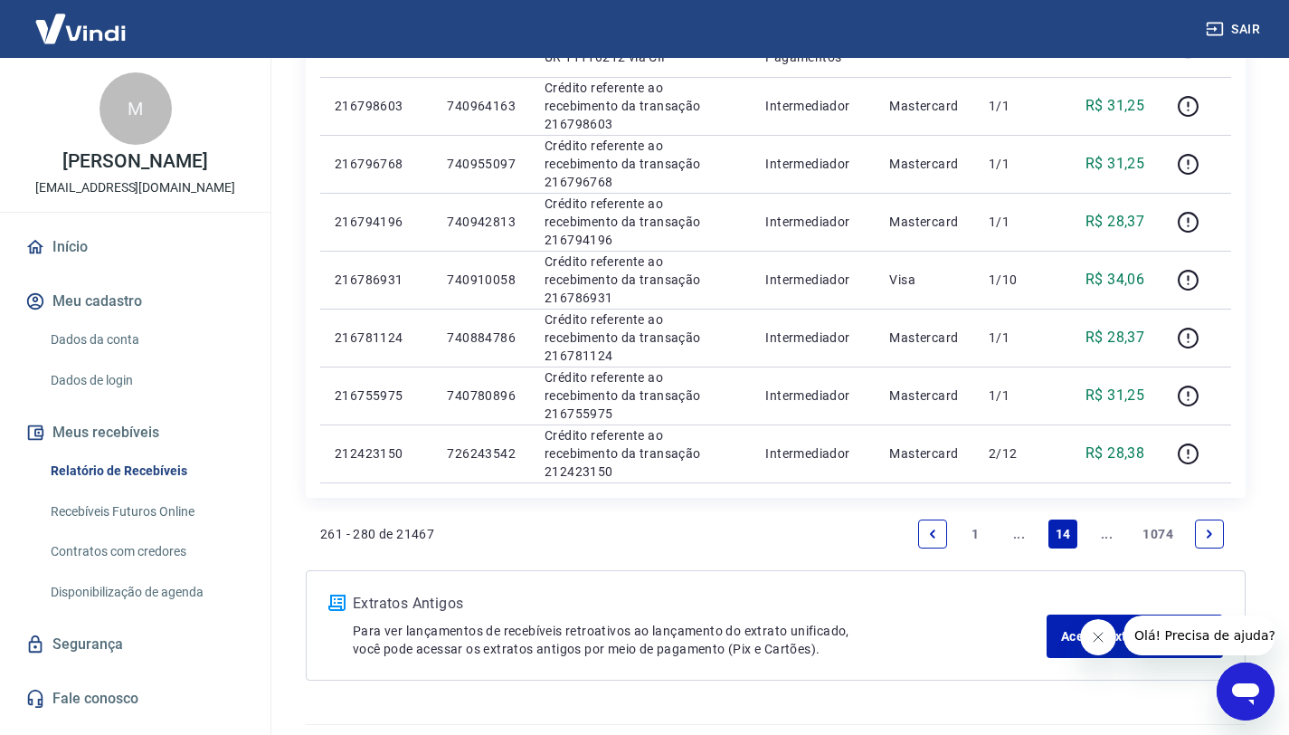
scroll to position [1166, 0]
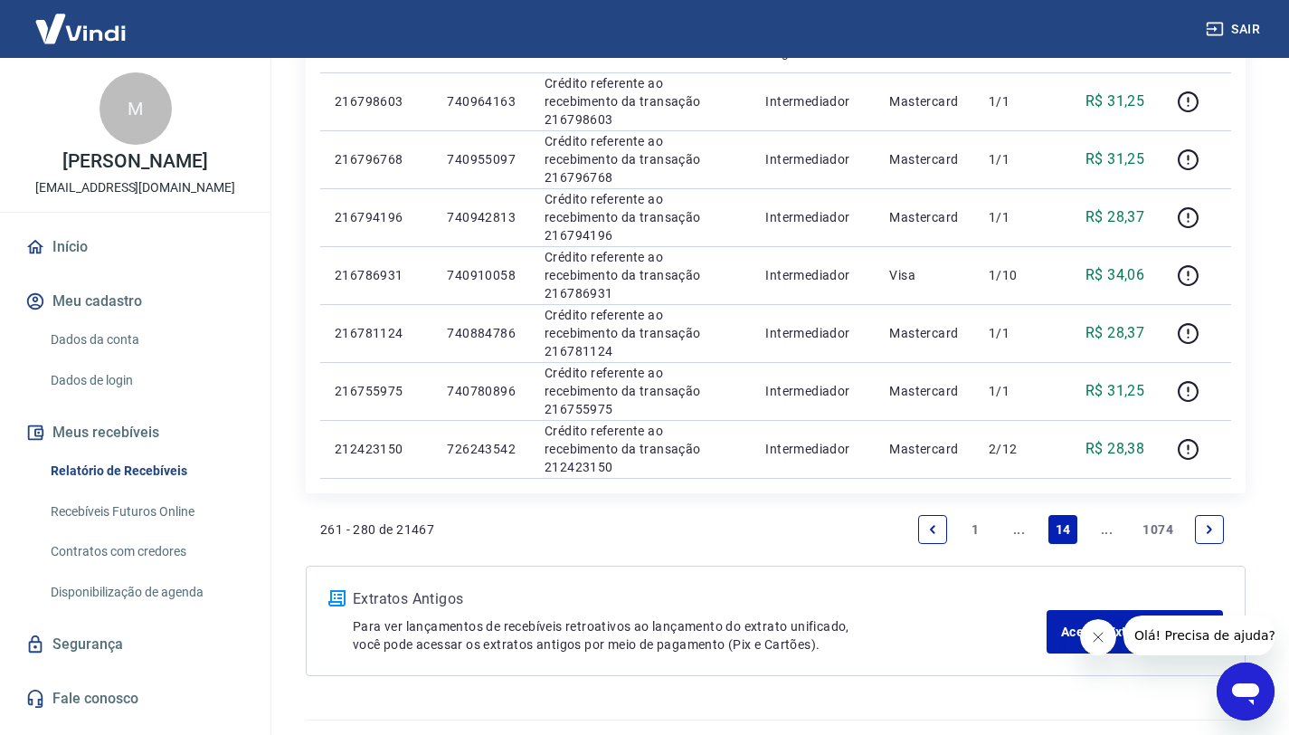
click at [1209, 528] on icon "Next page" at bounding box center [1209, 529] width 13 height 13
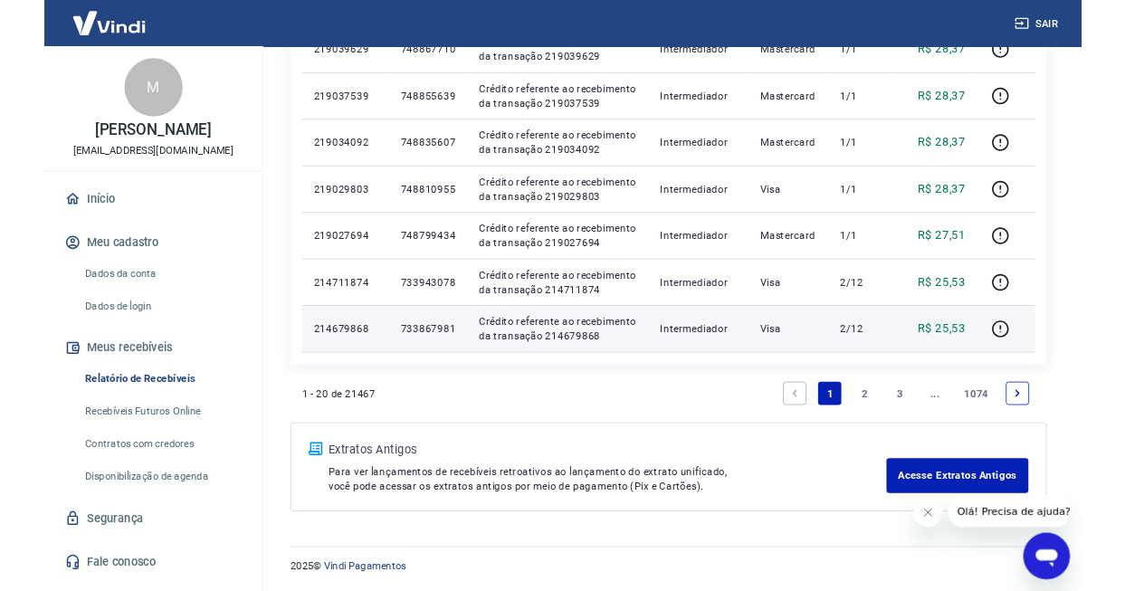
scroll to position [1073, 0]
